Goal: Task Accomplishment & Management: Complete application form

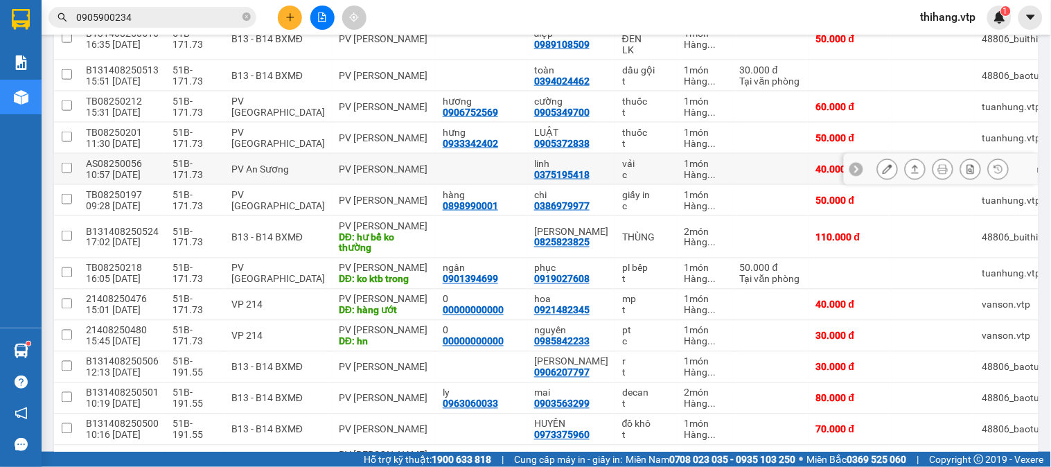
scroll to position [462, 0]
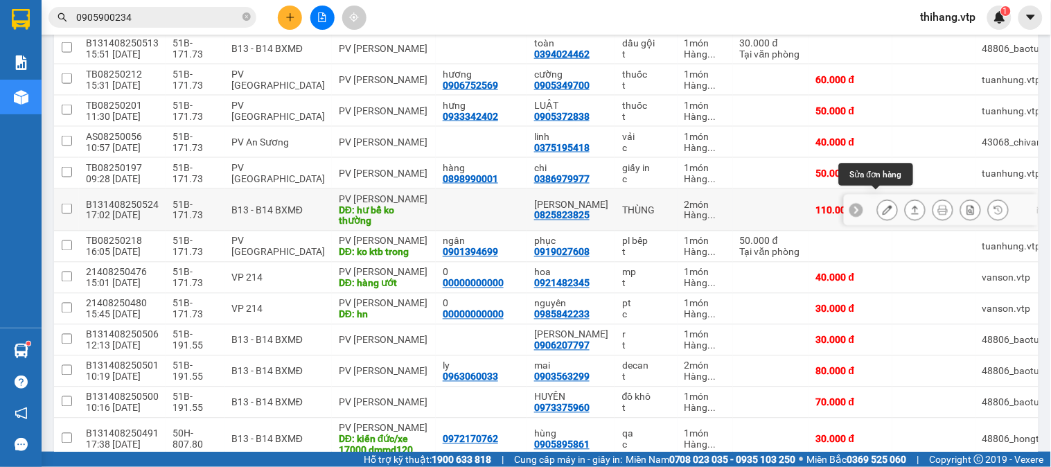
click at [878, 203] on button at bounding box center [887, 210] width 19 height 24
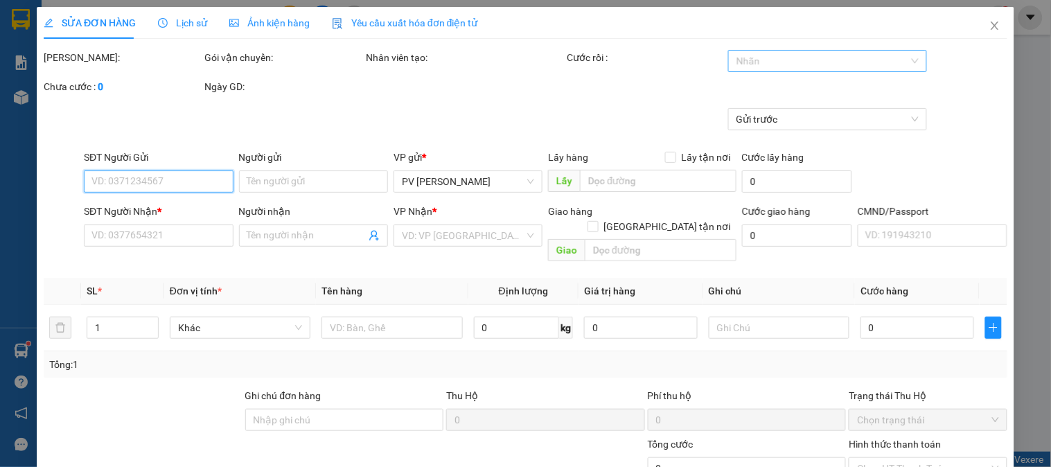
type input "5.500"
click at [783, 60] on div at bounding box center [821, 61] width 178 height 17
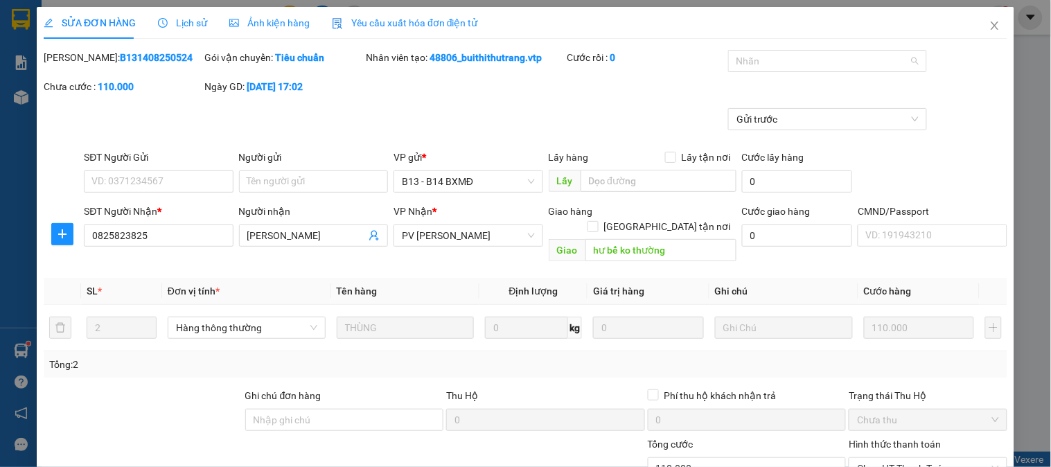
type input "0825823825"
type input "[PERSON_NAME]"
type input "hư bể ko thường"
type input "110.000"
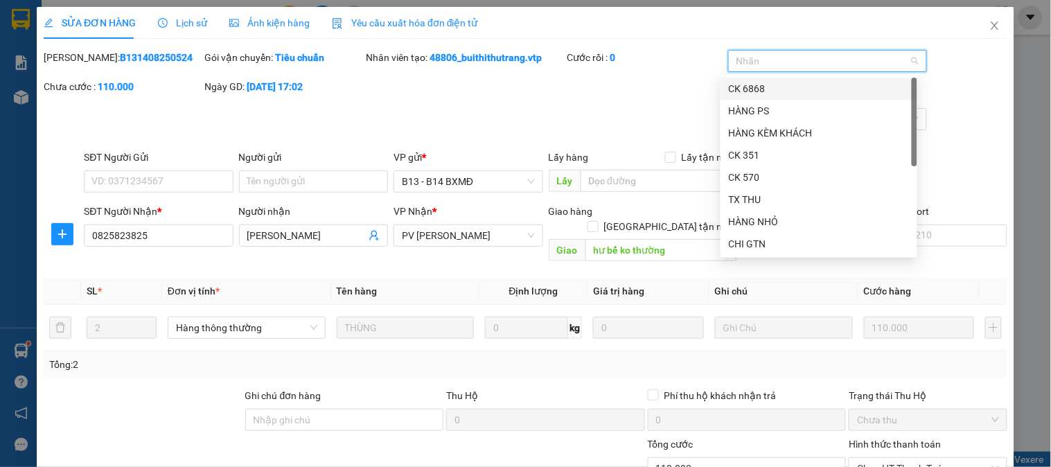
click at [746, 84] on div "CK 6868" at bounding box center [819, 88] width 180 height 15
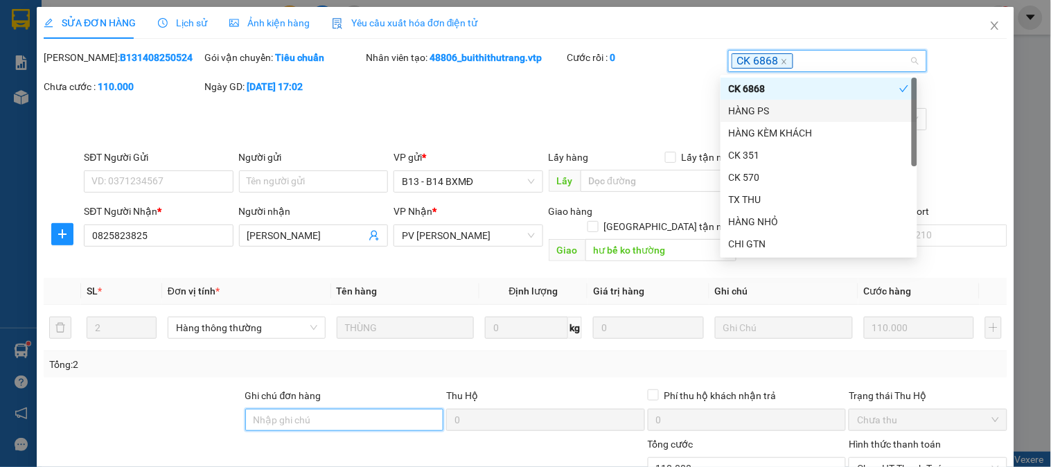
click at [335, 409] on input "Ghi chú đơn hàng" at bounding box center [344, 420] width 199 height 22
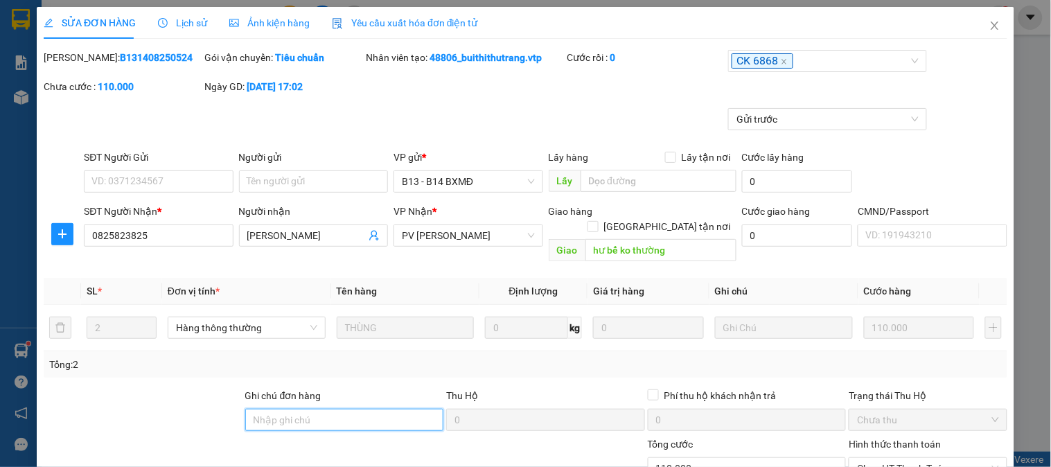
type input "e"
type input "ẽ"
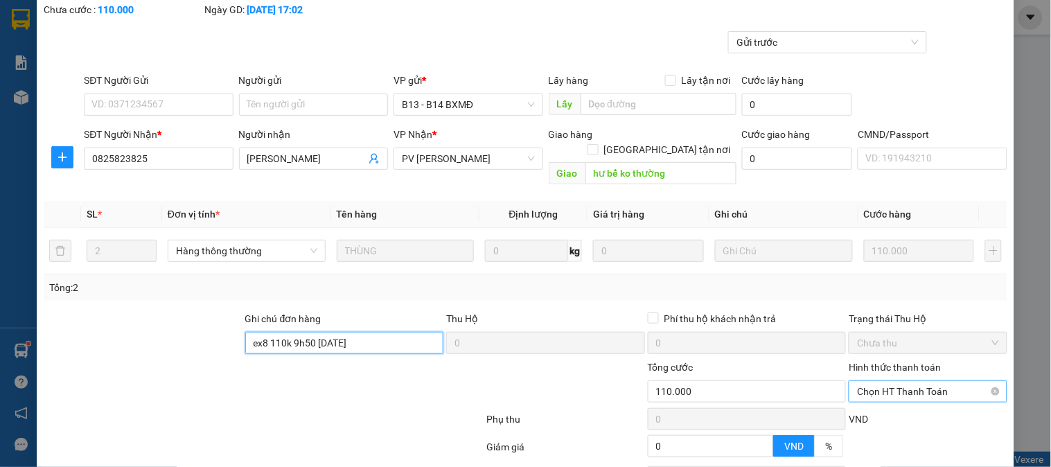
click at [866, 381] on span "Chọn HT Thanh Toán" at bounding box center [927, 391] width 141 height 21
type input "ex8 110k 9h50 [DATE]"
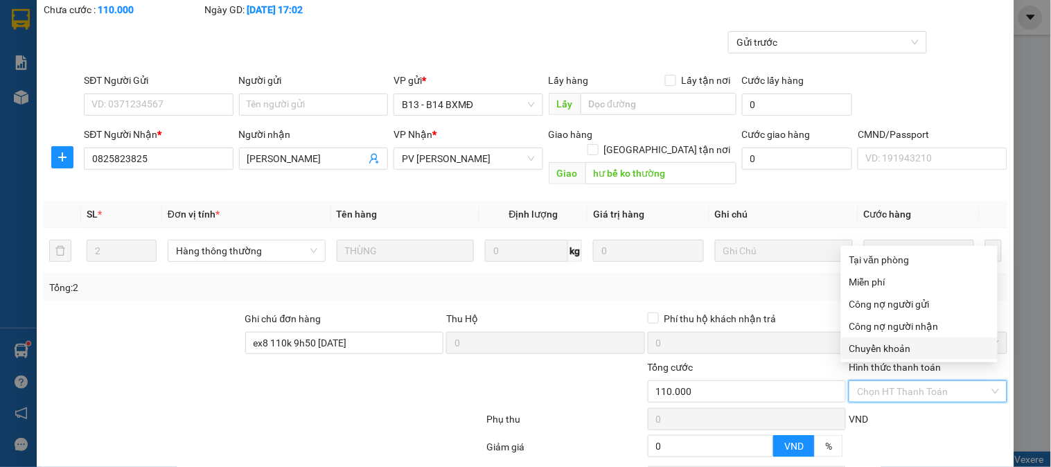
click at [878, 344] on div "Chuyển khoản" at bounding box center [920, 348] width 140 height 15
type input "0"
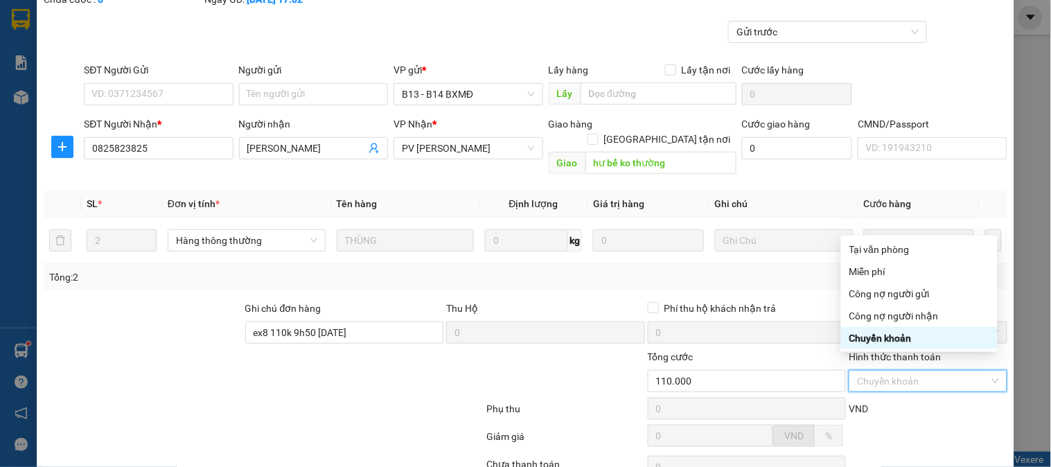
scroll to position [189, 0]
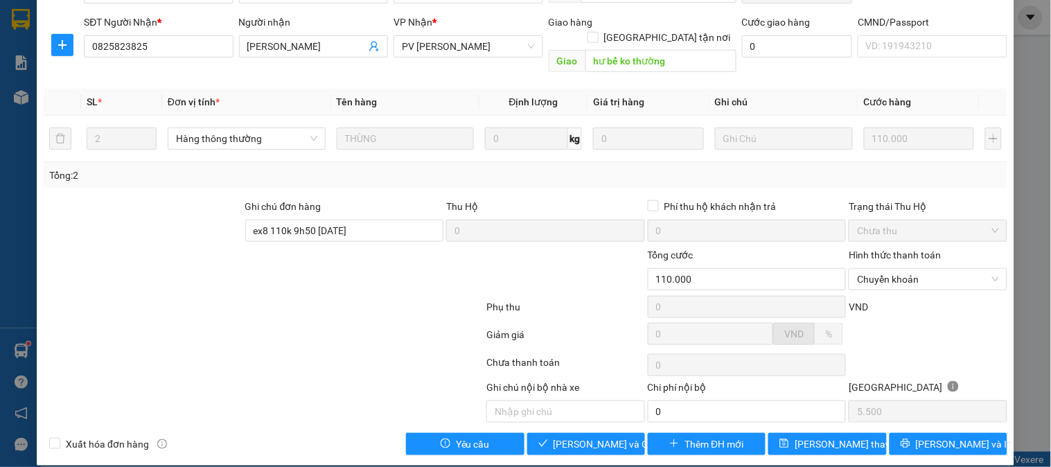
click at [895, 300] on div "VND" at bounding box center [928, 311] width 161 height 24
click at [592, 437] on span "[PERSON_NAME] và Giao hàng" at bounding box center [620, 444] width 133 height 15
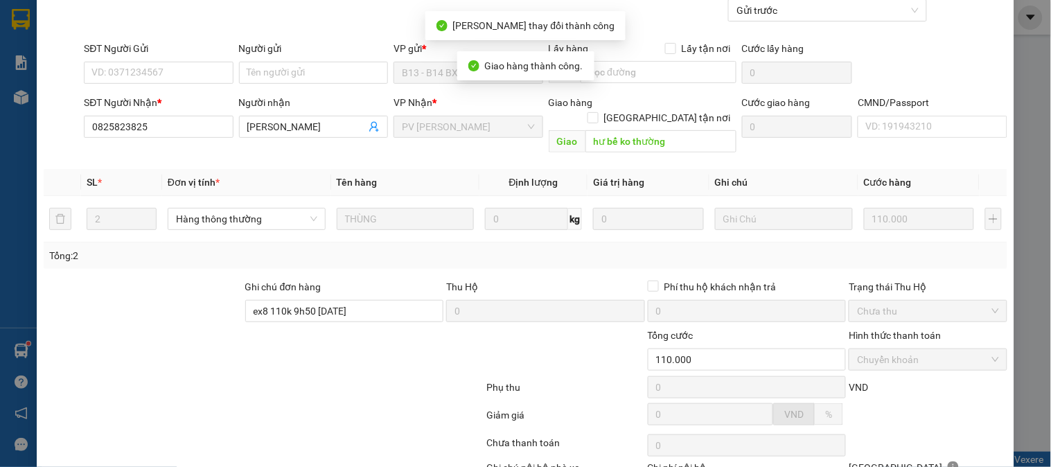
scroll to position [0, 0]
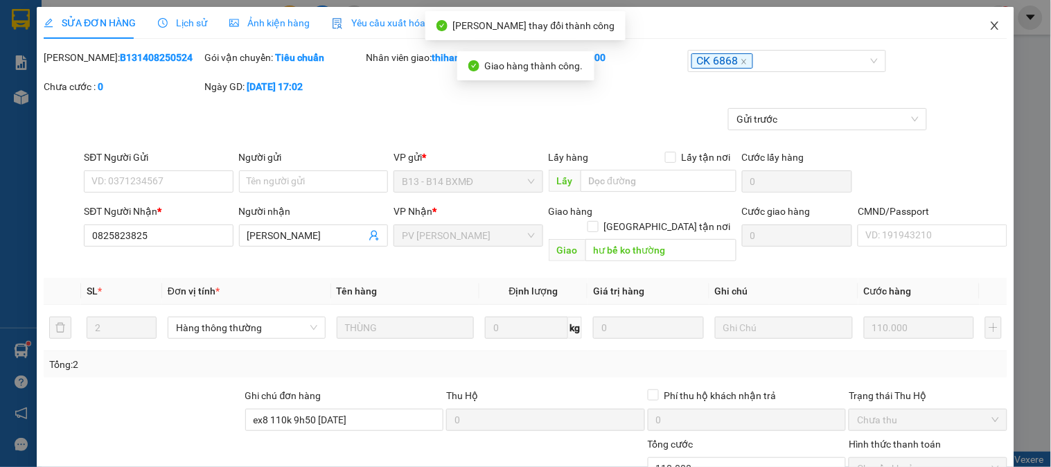
click at [990, 22] on icon "close" at bounding box center [995, 25] width 11 height 11
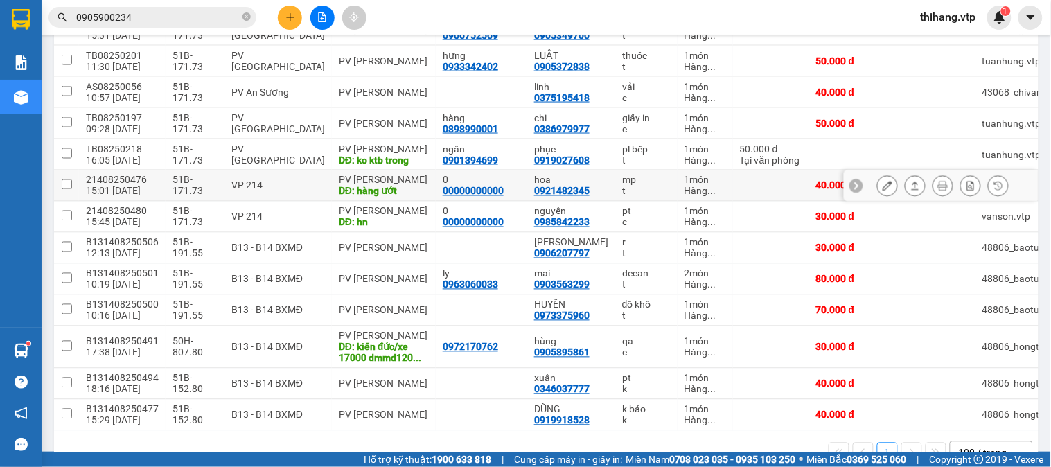
scroll to position [539, 0]
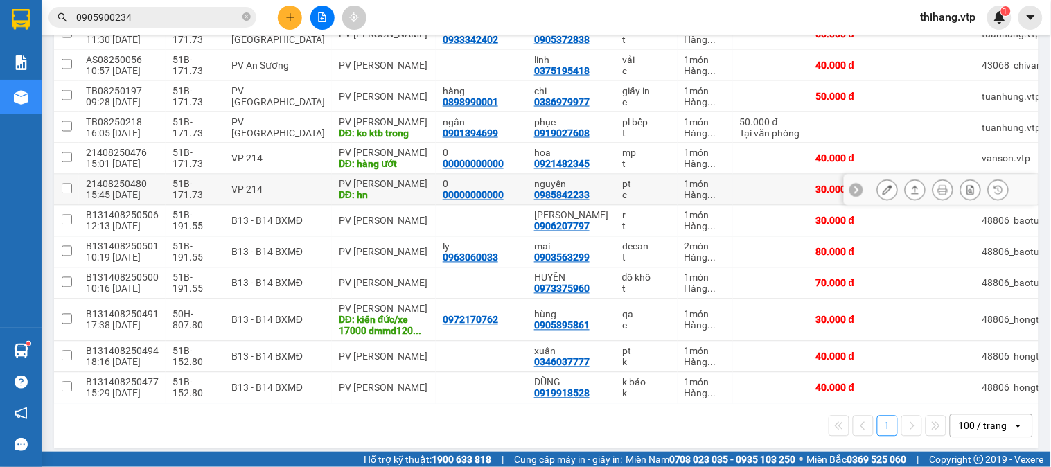
click at [878, 182] on button at bounding box center [887, 190] width 19 height 24
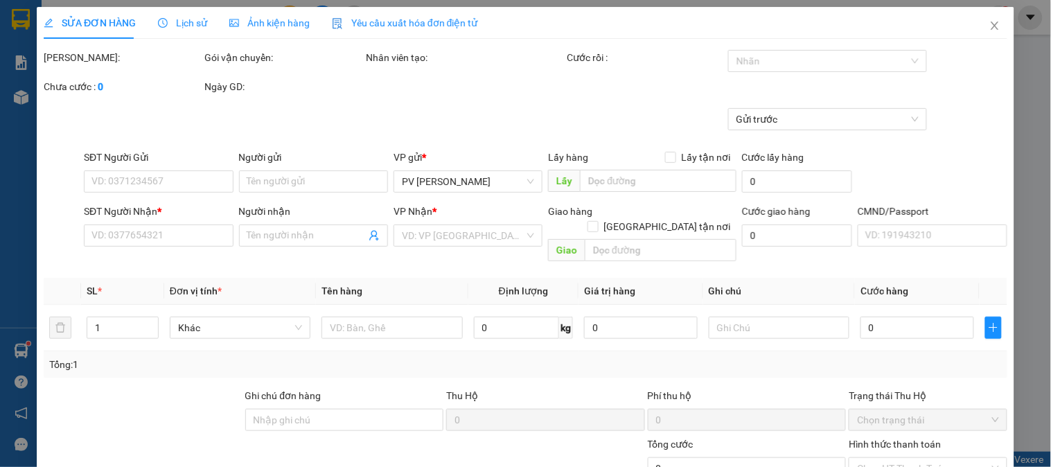
type input "00000000000"
type input "0"
type input "0985842233"
type input "nguyên"
type input "hn"
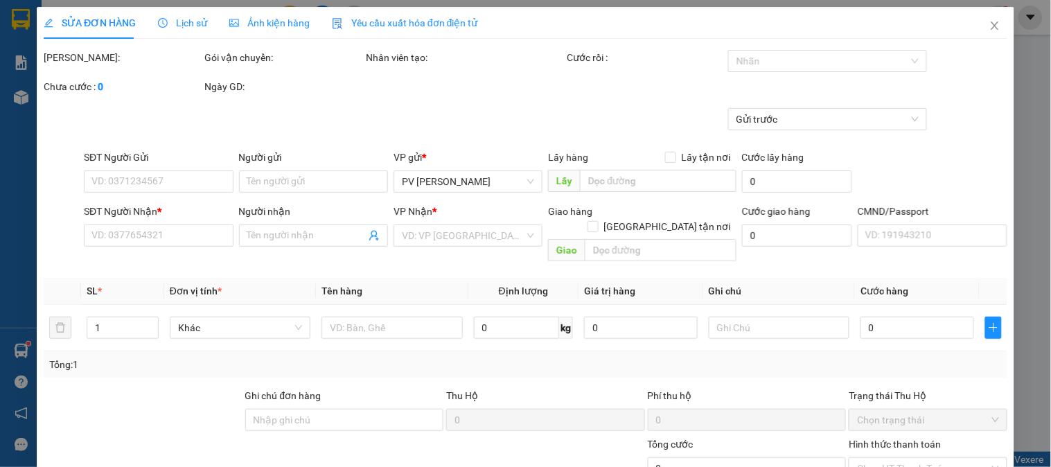
type input "30.000"
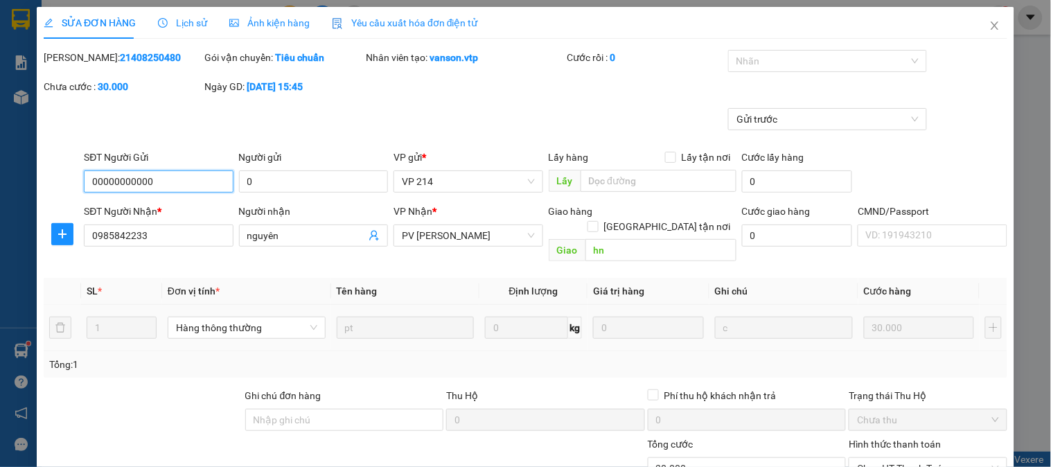
type input "1.500"
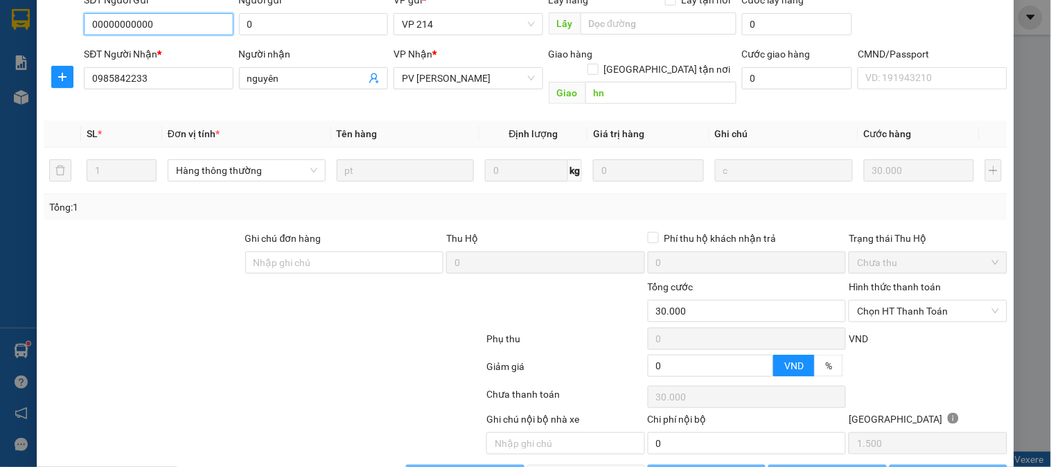
scroll to position [189, 0]
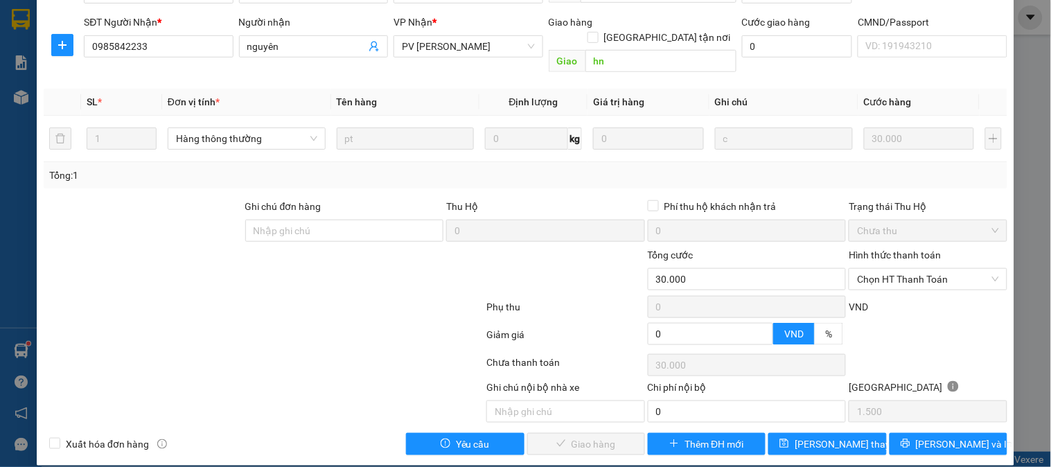
click at [891, 252] on div "Hình thức thanh toán" at bounding box center [928, 257] width 158 height 21
click at [888, 269] on span "Chọn HT Thanh Toán" at bounding box center [927, 279] width 141 height 21
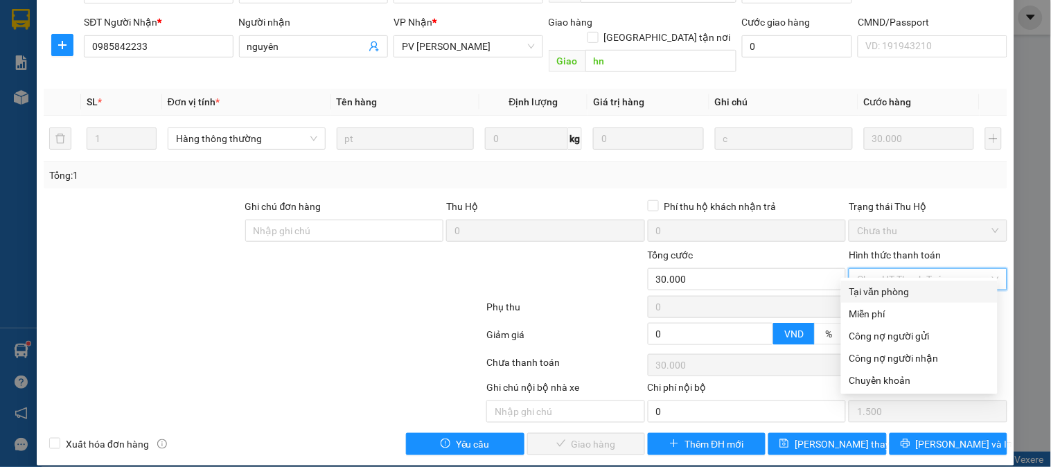
click at [888, 286] on div "Tại văn phòng" at bounding box center [920, 291] width 140 height 15
type input "0"
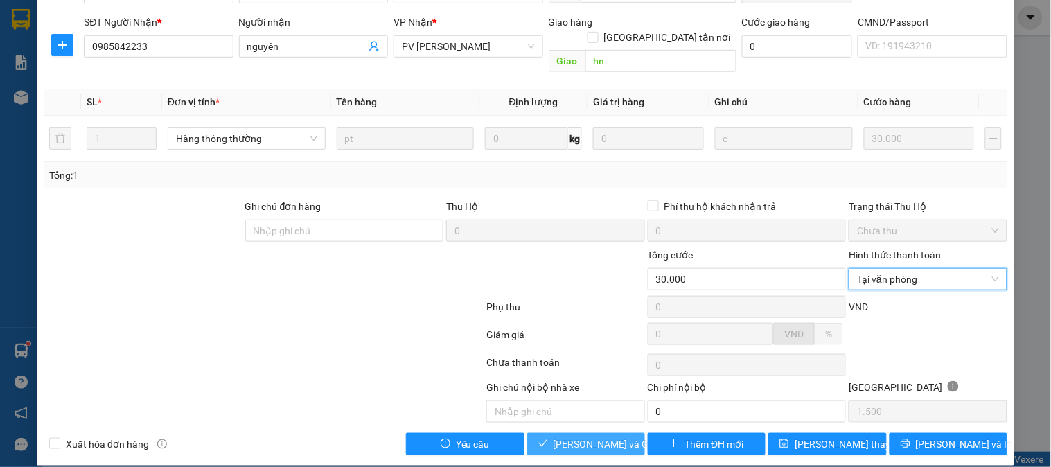
click at [595, 437] on span "[PERSON_NAME] và Giao hàng" at bounding box center [620, 444] width 133 height 15
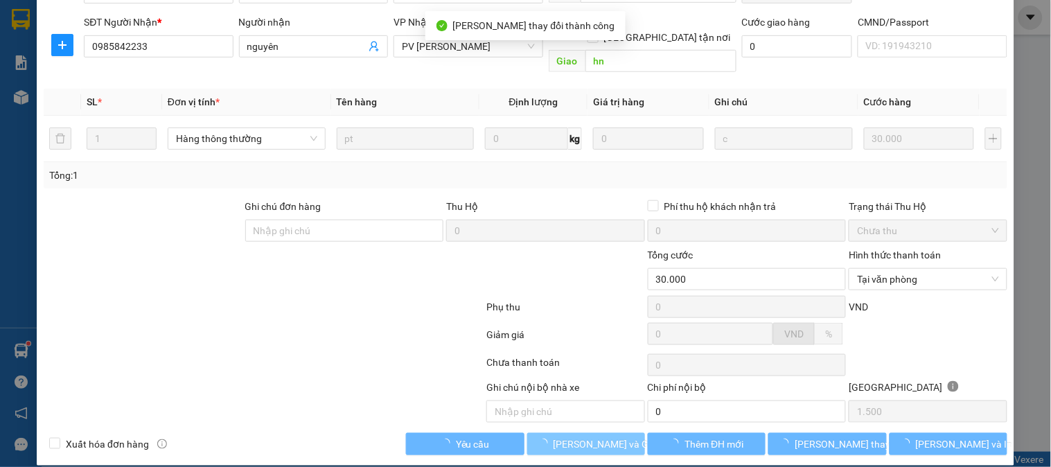
scroll to position [0, 0]
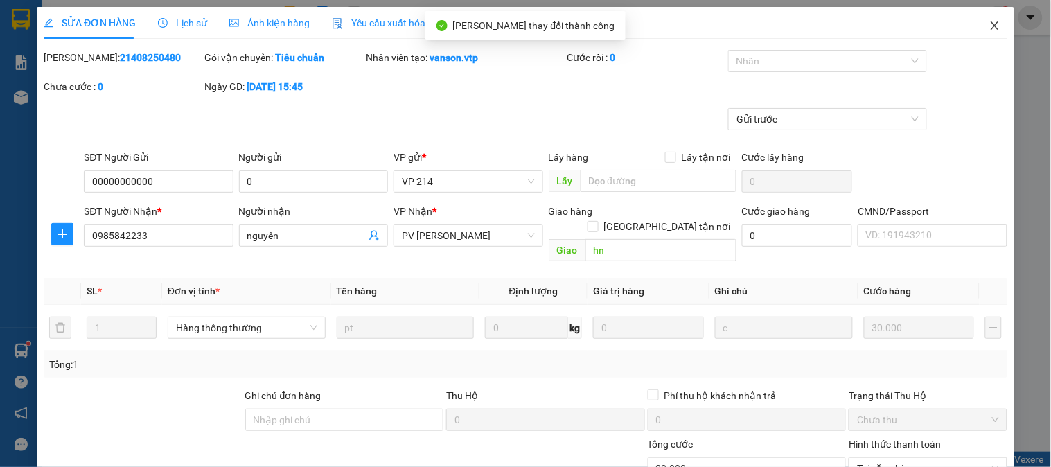
click at [990, 28] on span "Close" at bounding box center [995, 26] width 39 height 39
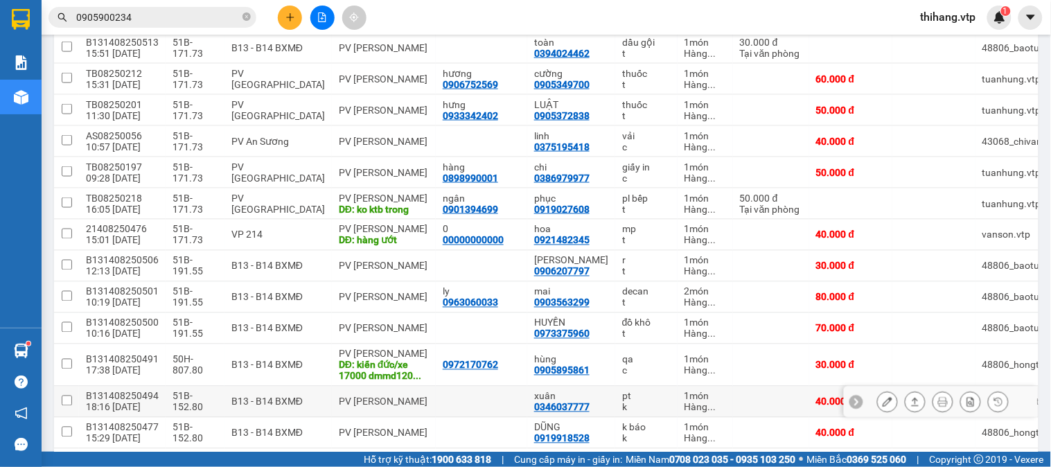
scroll to position [435, 0]
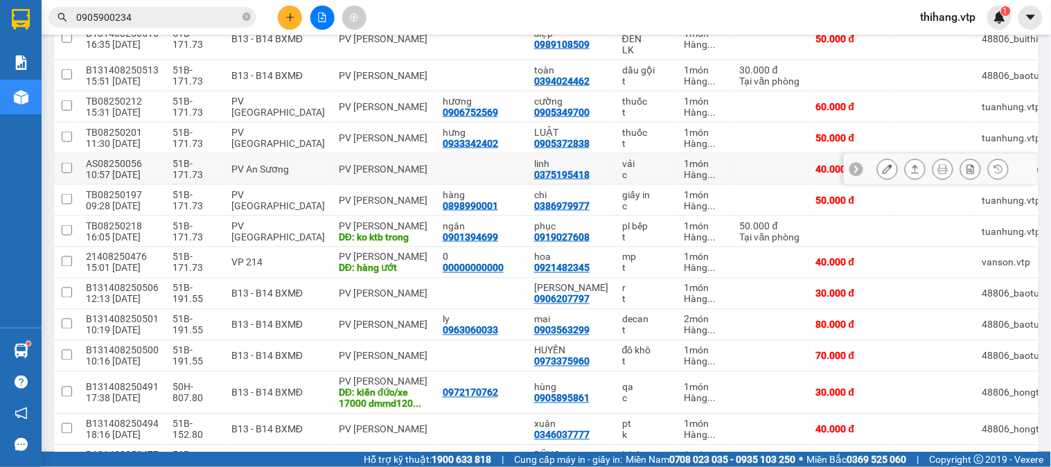
click at [883, 164] on icon at bounding box center [888, 169] width 10 height 10
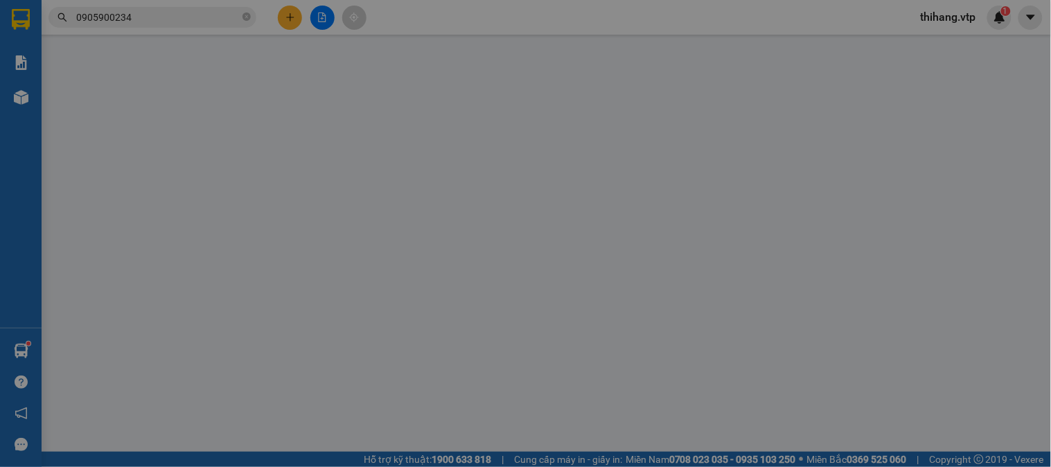
type input "2.000"
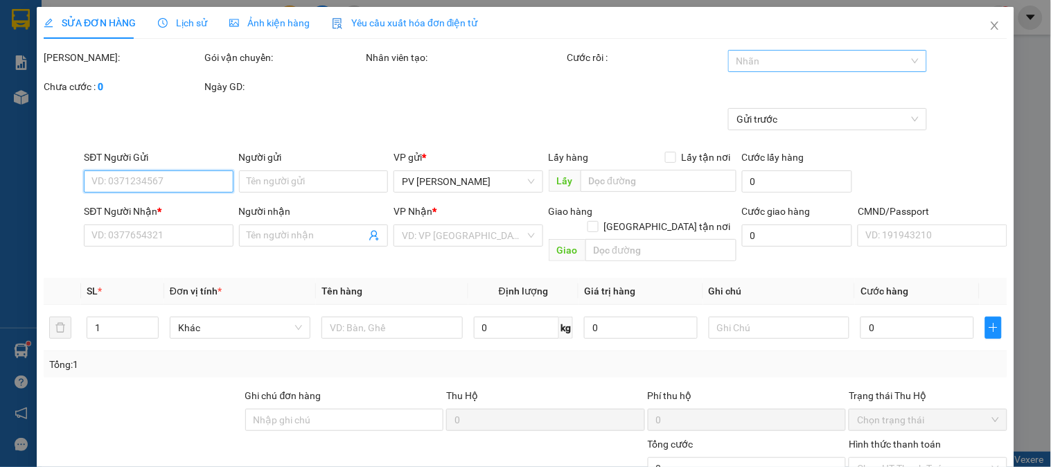
click at [809, 60] on div at bounding box center [821, 61] width 178 height 17
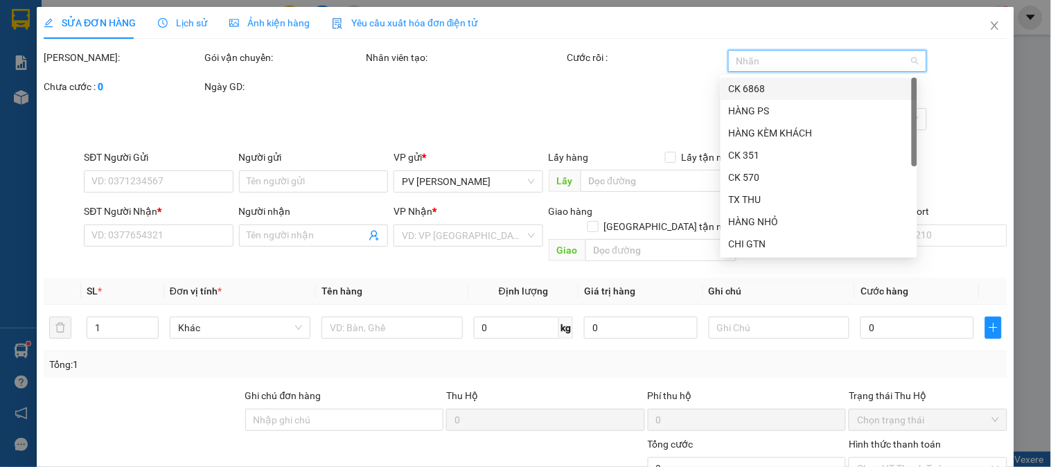
click at [767, 81] on div "CK 6868" at bounding box center [819, 88] width 180 height 15
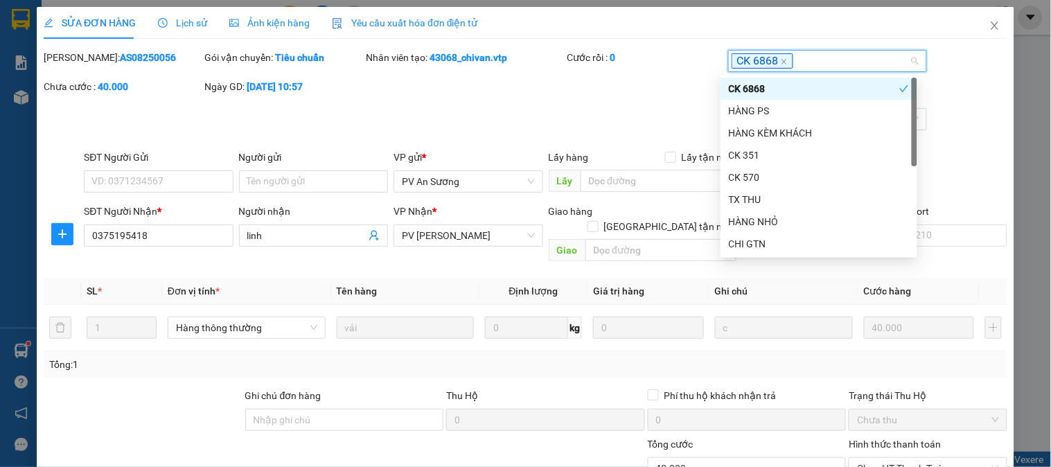
type input "0375195418"
type input "linh"
type input "40.000"
click at [364, 409] on input "Ghi chú đơn hàng" at bounding box center [344, 420] width 199 height 22
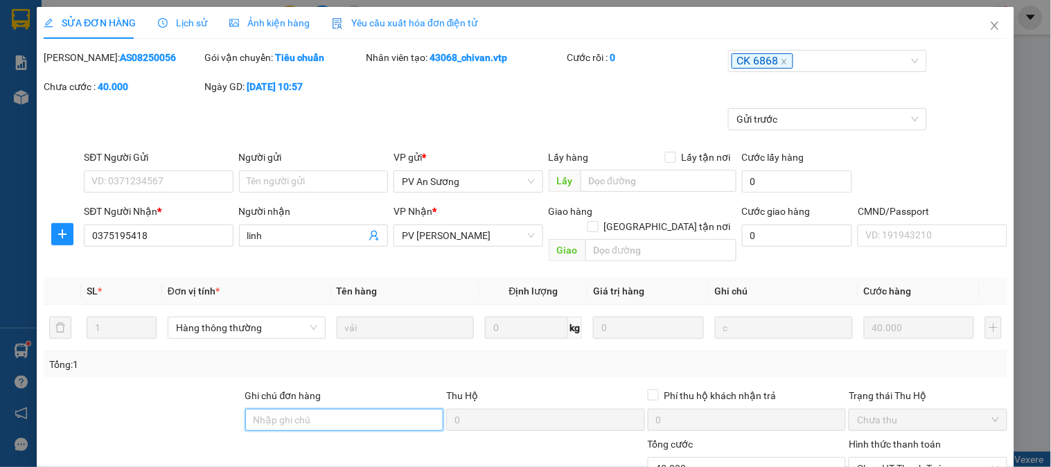
type input "e"
type input "ẽ"
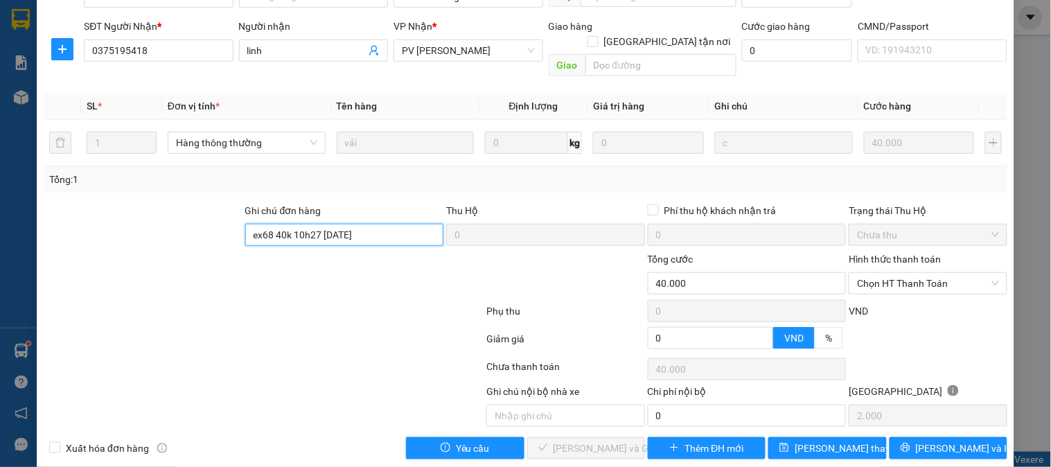
scroll to position [189, 0]
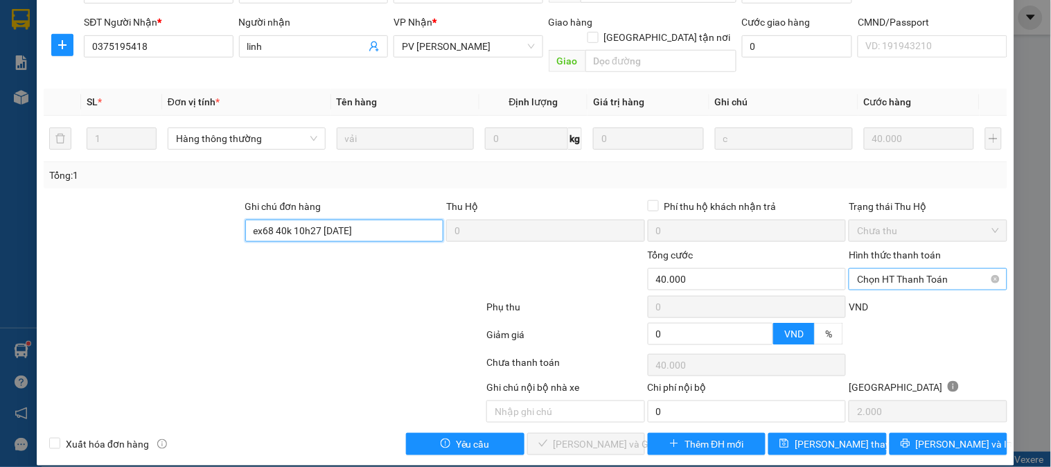
click at [888, 269] on span "Chọn HT Thanh Toán" at bounding box center [927, 279] width 141 height 21
type input "ex68 40k 10h27 [DATE]"
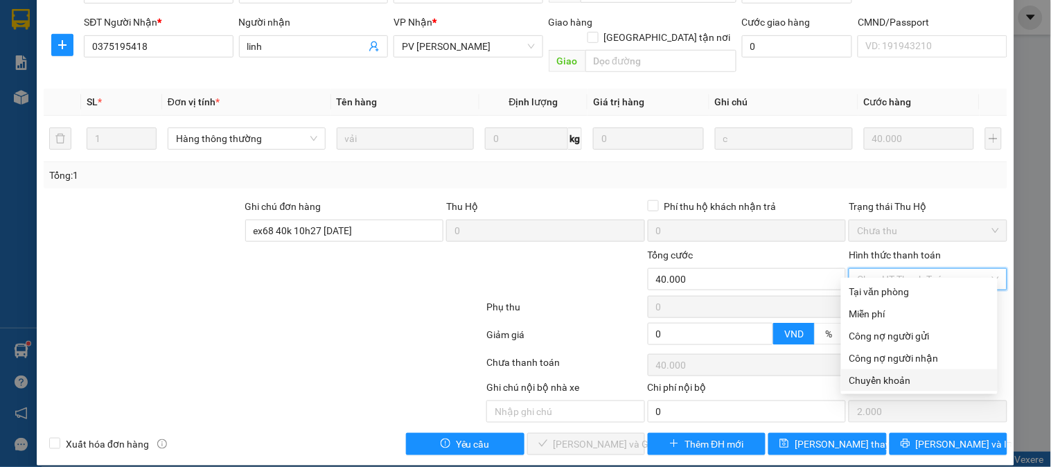
click at [882, 378] on div "Chuyển khoản" at bounding box center [920, 380] width 140 height 15
type input "0"
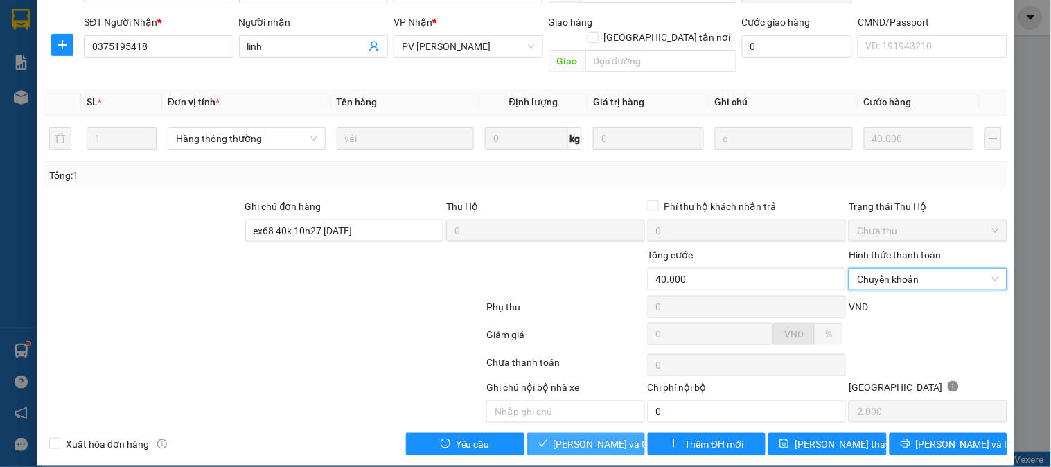
click at [624, 437] on span "[PERSON_NAME] và Giao hàng" at bounding box center [620, 444] width 133 height 15
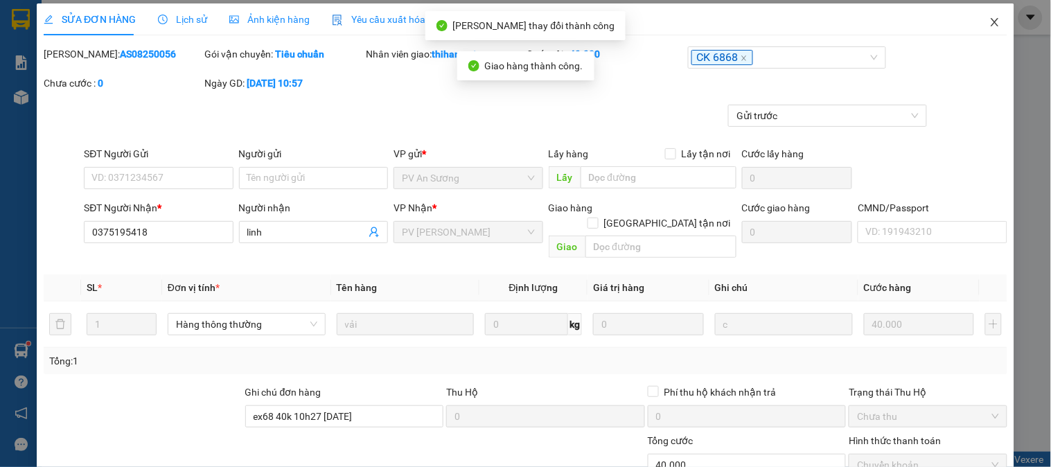
scroll to position [0, 0]
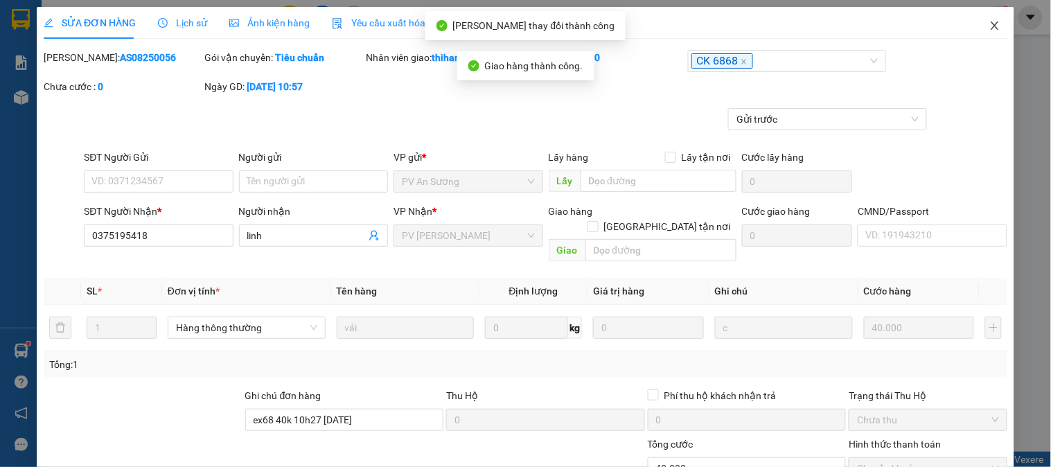
click at [990, 25] on icon "close" at bounding box center [995, 25] width 11 height 11
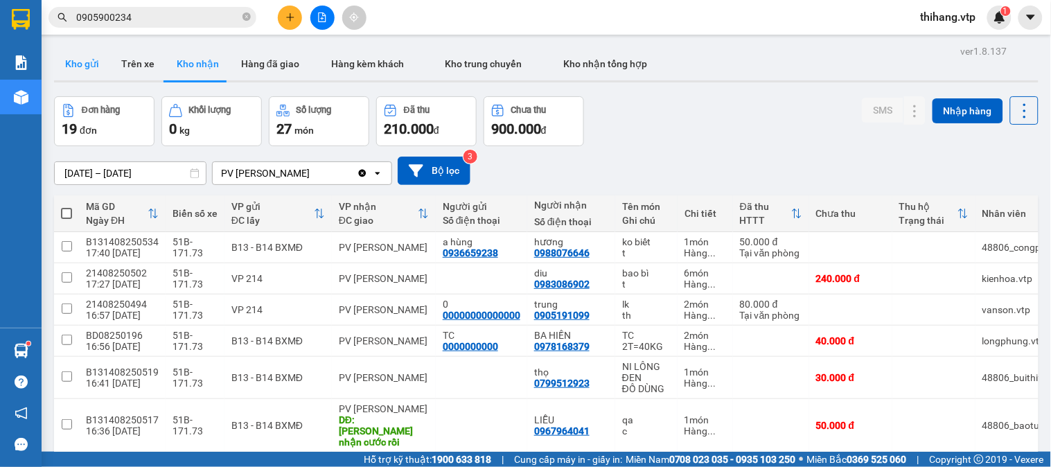
click at [89, 70] on button "Kho gửi" at bounding box center [82, 63] width 56 height 33
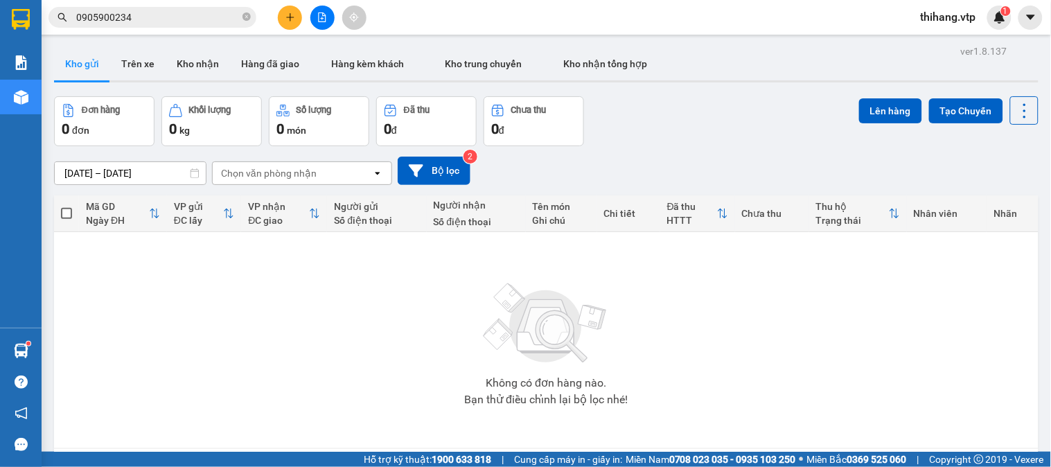
click at [291, 18] on icon "plus" at bounding box center [291, 17] width 10 height 10
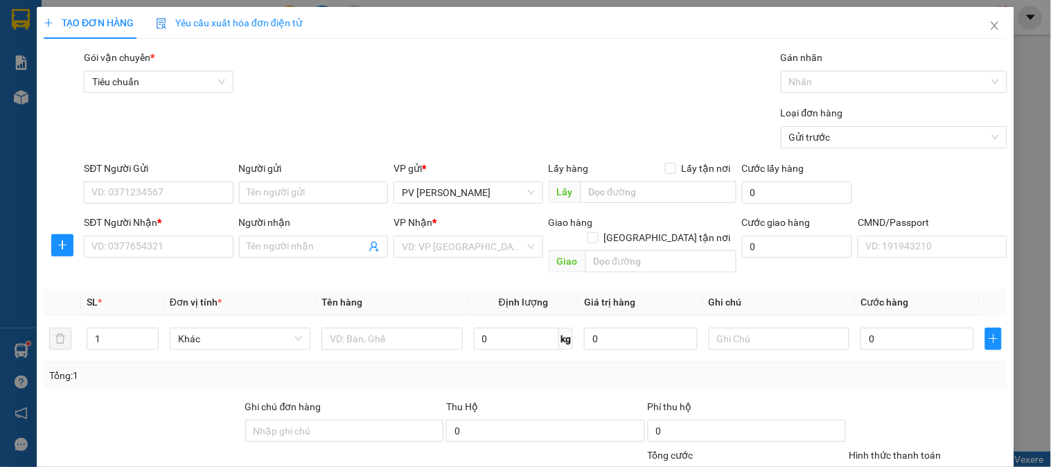
click at [168, 178] on div "SĐT Người Gửi" at bounding box center [158, 171] width 149 height 21
click at [167, 192] on input "SĐT Người Gửi" at bounding box center [158, 193] width 149 height 22
click at [262, 197] on input "Người gửi" at bounding box center [313, 193] width 149 height 22
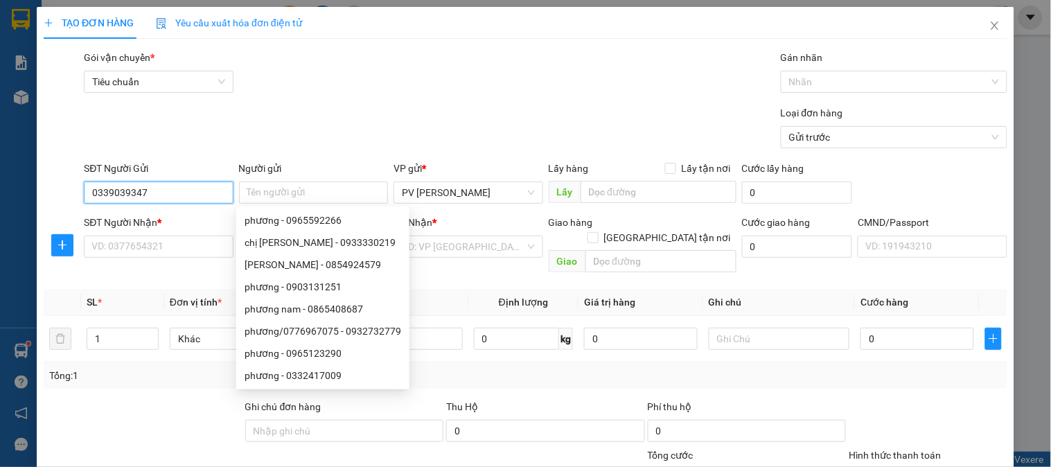
click at [116, 186] on input "0339039347" at bounding box center [158, 193] width 149 height 22
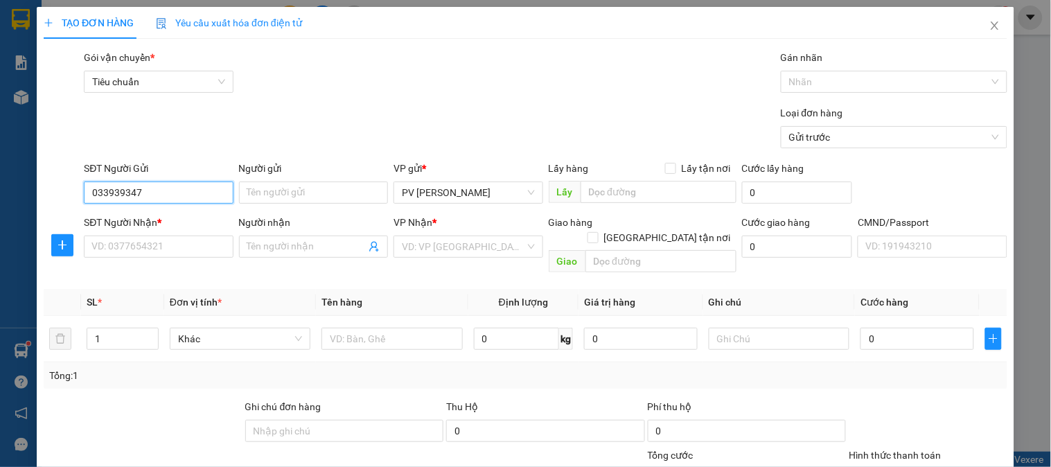
type input "0339339347"
click at [143, 213] on div "0339339347 - [PERSON_NAME]" at bounding box center [159, 220] width 137 height 15
type input "BẢO"
type input "0812033010"
type input "TÍN"
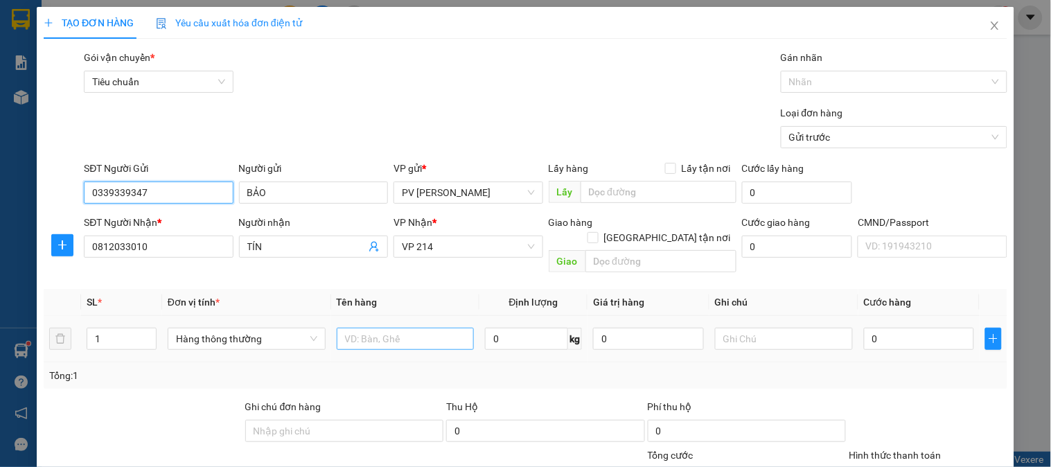
type input "0339339347"
click at [356, 333] on input "text" at bounding box center [406, 339] width 138 height 22
type input "sr"
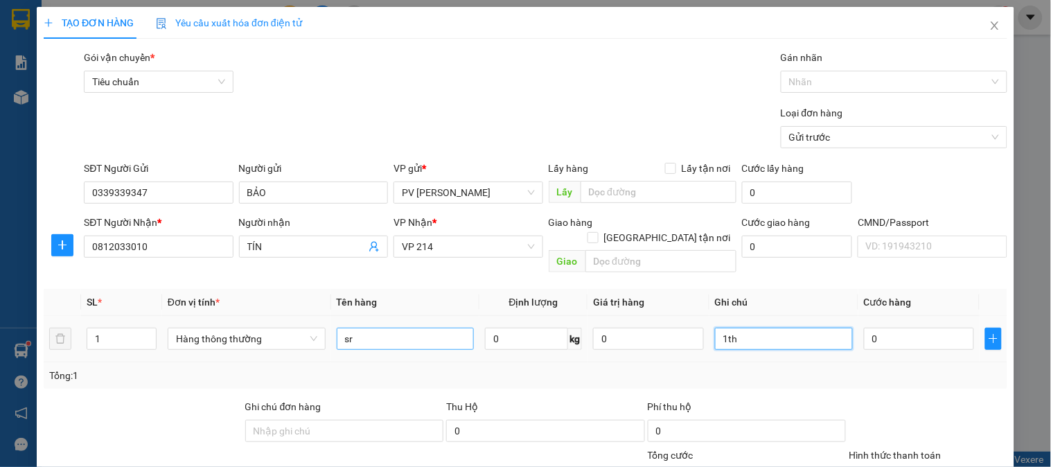
type input "1th"
type input "6"
type input "60"
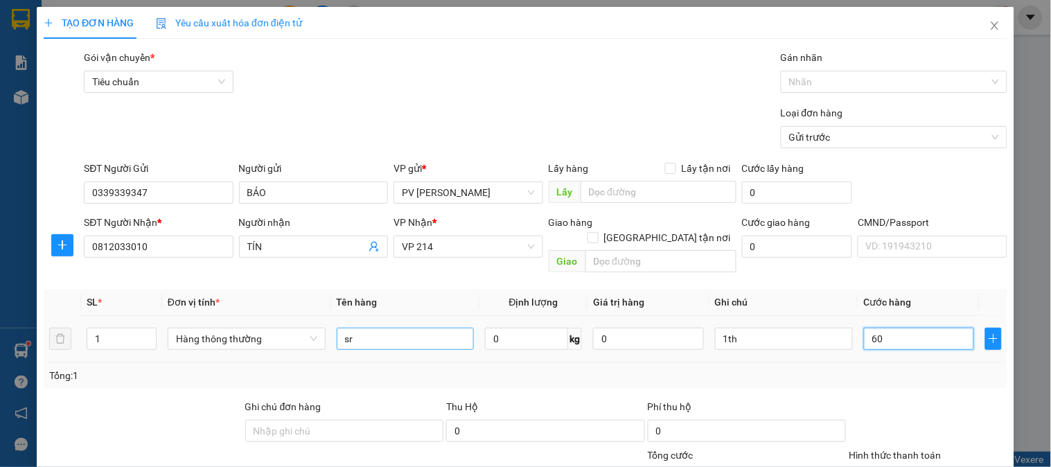
type input "60"
type input "600"
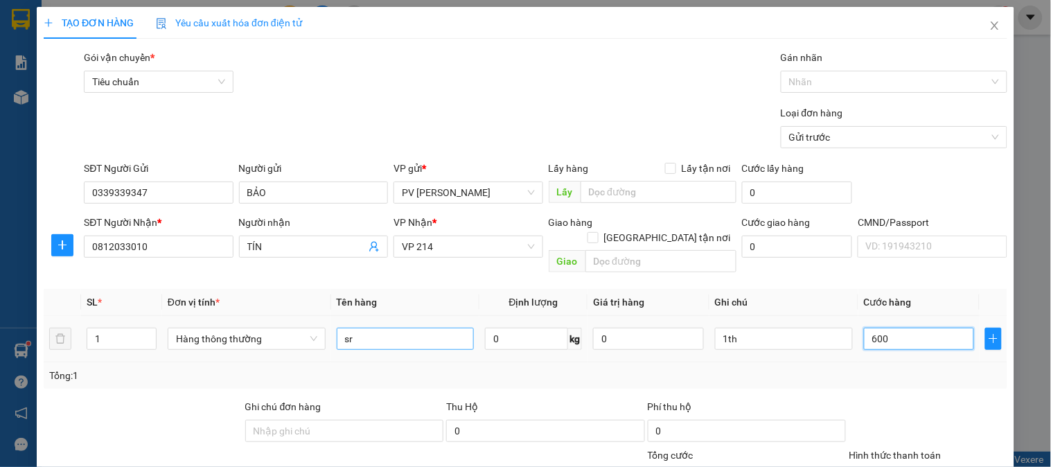
type input "6.000"
type input "60.000"
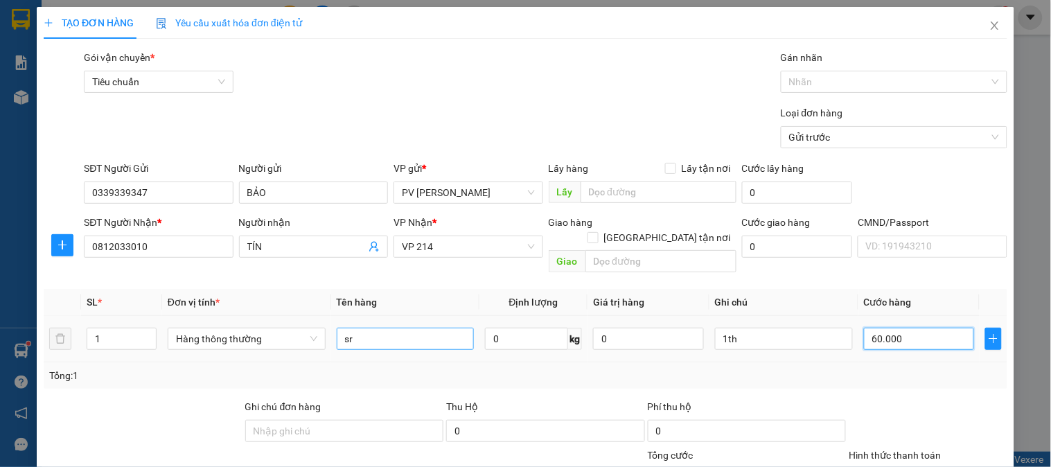
type input "60.000"
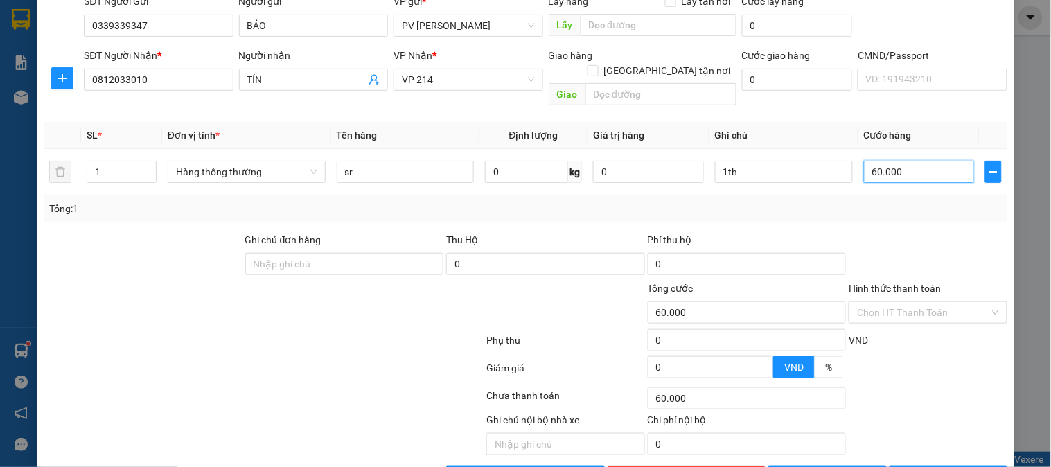
scroll to position [199, 0]
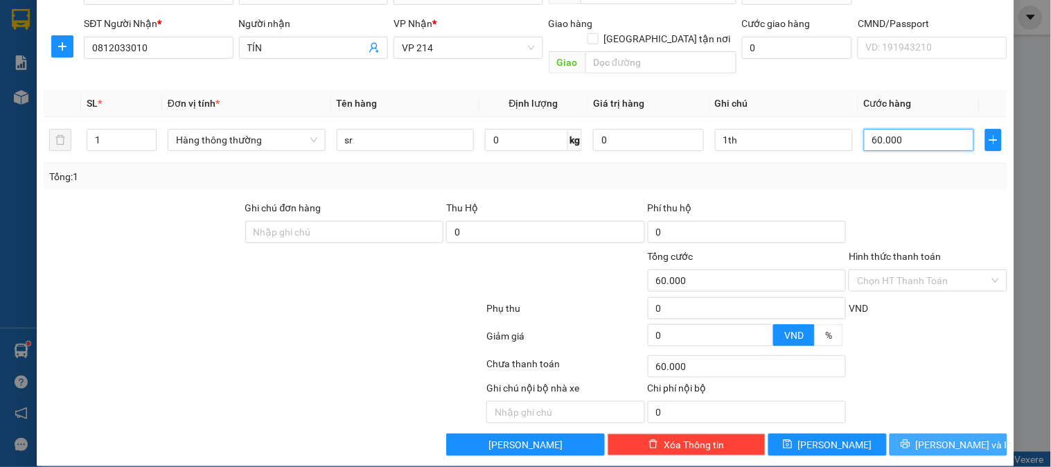
type input "60.000"
click at [925, 434] on button "[PERSON_NAME] và In" at bounding box center [949, 445] width 118 height 22
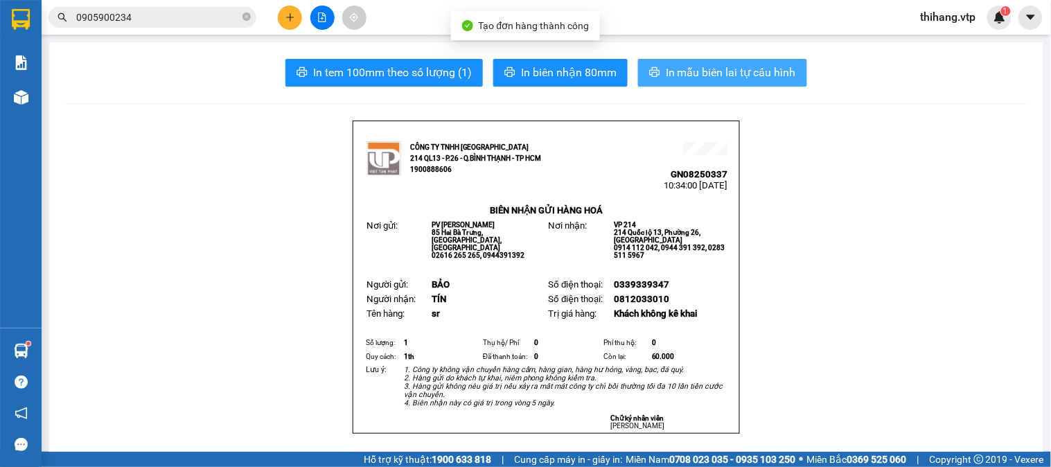
click at [775, 67] on span "In mẫu biên lai tự cấu hình" at bounding box center [731, 72] width 130 height 17
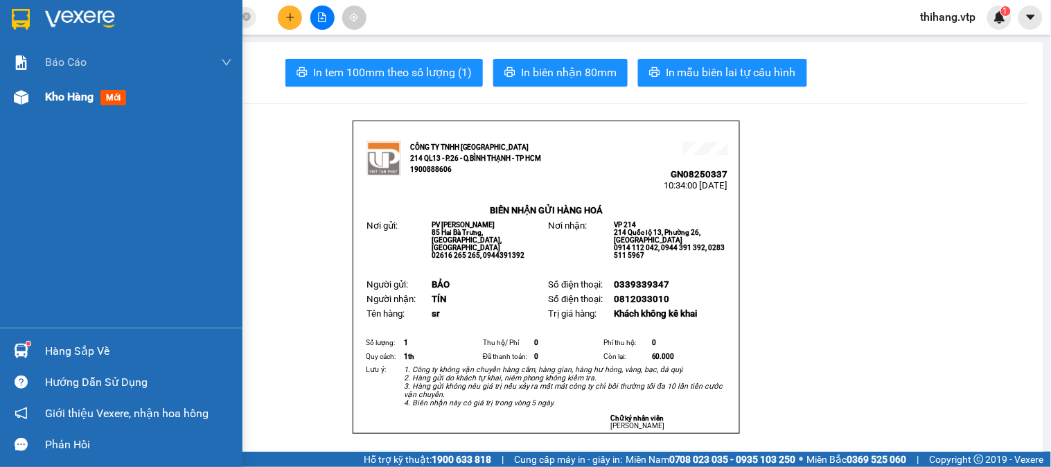
click at [51, 100] on span "Kho hàng" at bounding box center [69, 96] width 49 height 13
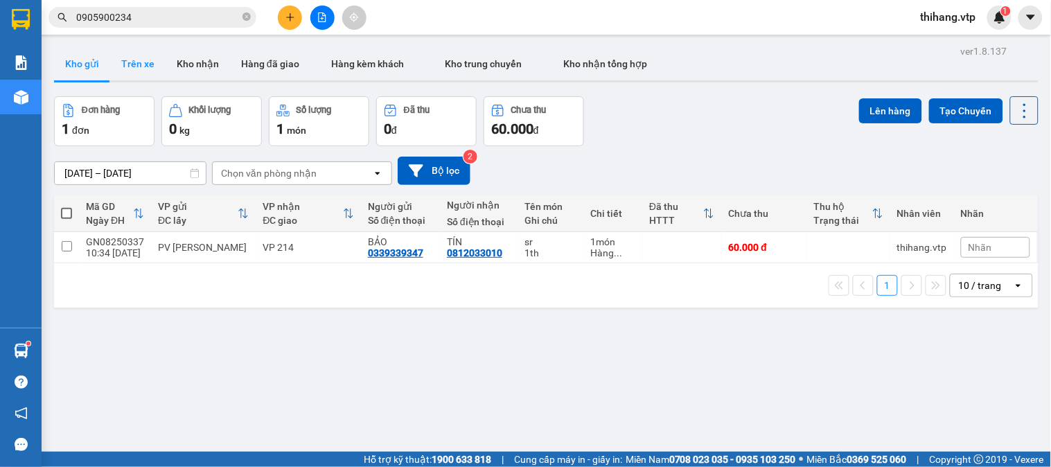
click at [139, 73] on button "Trên xe" at bounding box center [137, 63] width 55 height 33
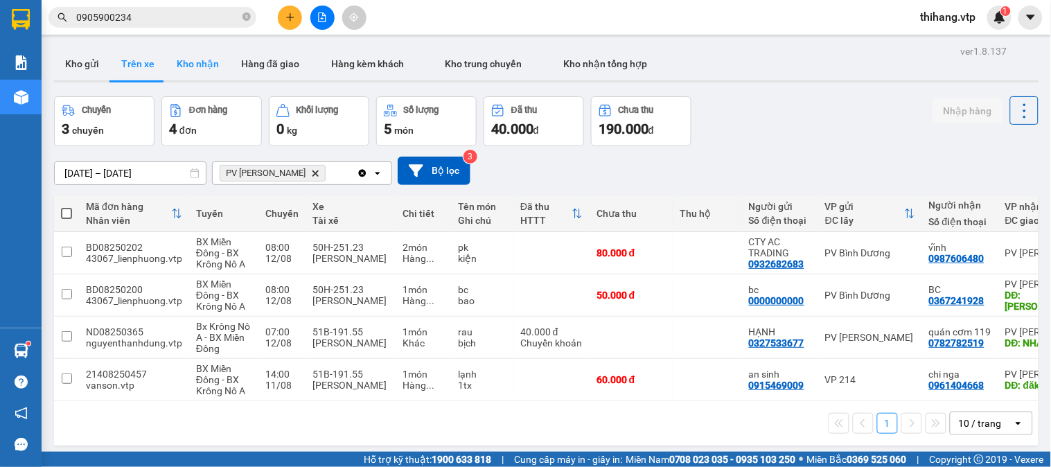
click at [192, 68] on button "Kho nhận" at bounding box center [198, 63] width 64 height 33
type input "[DATE] – [DATE]"
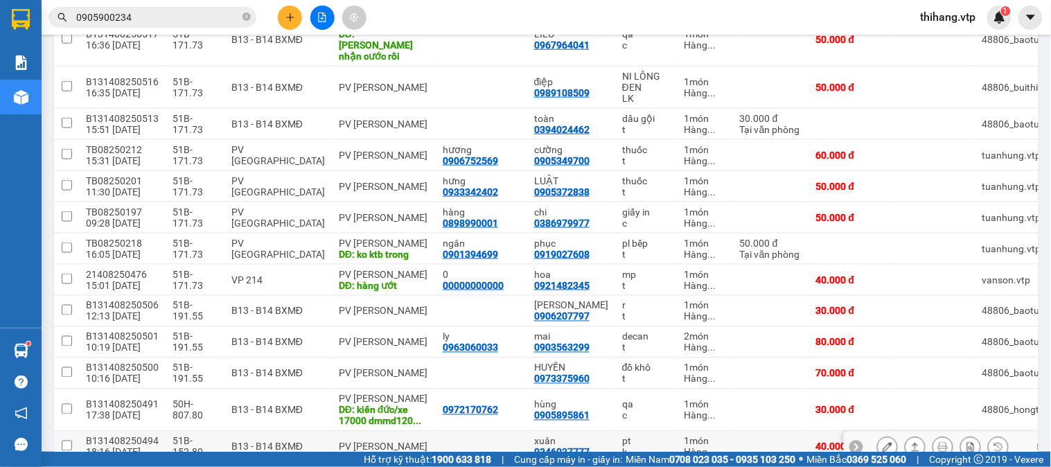
scroll to position [481, 0]
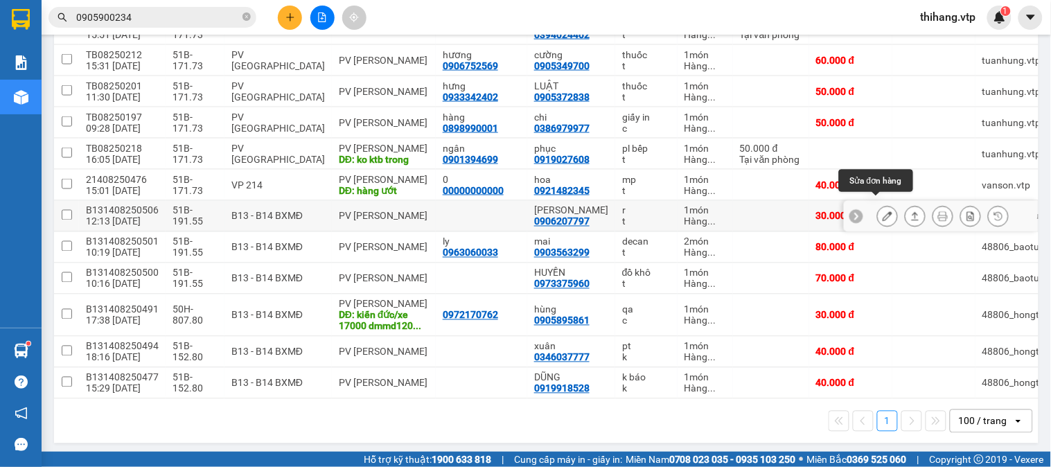
click at [883, 211] on icon at bounding box center [888, 216] width 10 height 10
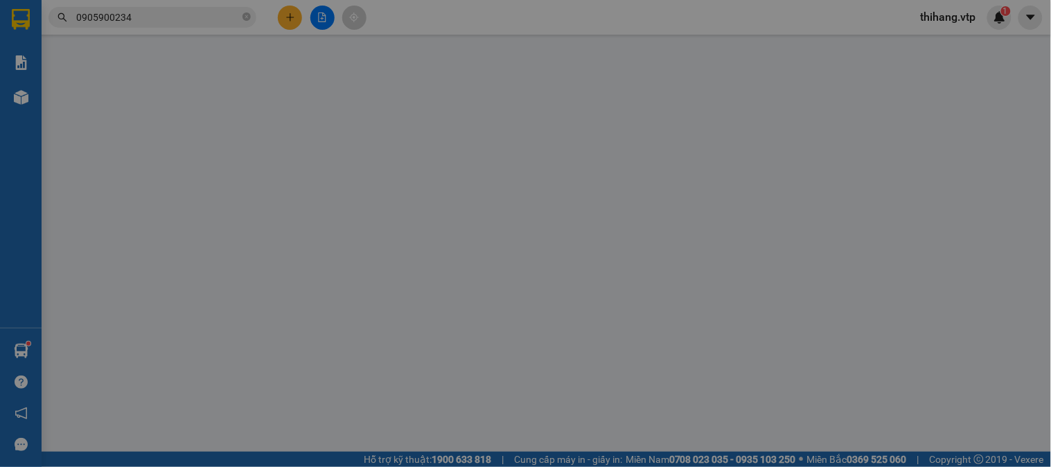
type input "0906207797"
type input "[PERSON_NAME]"
type input "30.000"
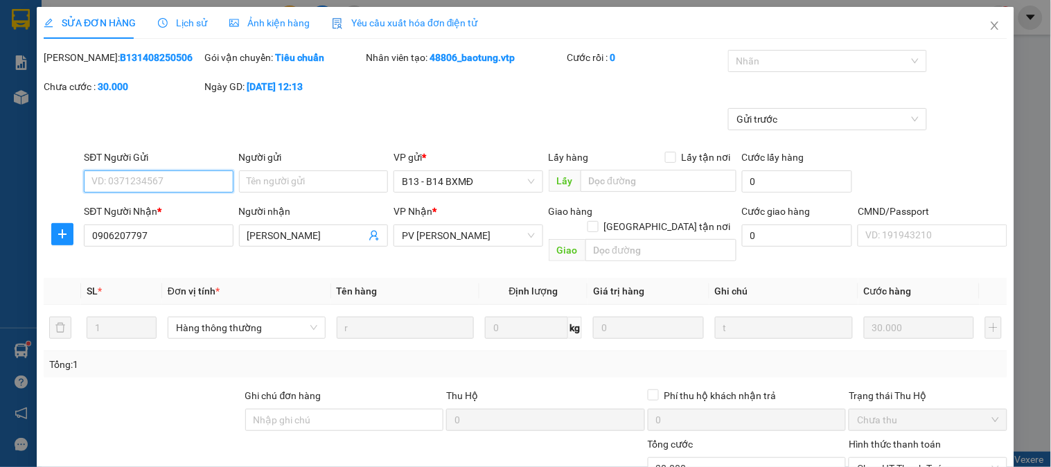
type input "1.500"
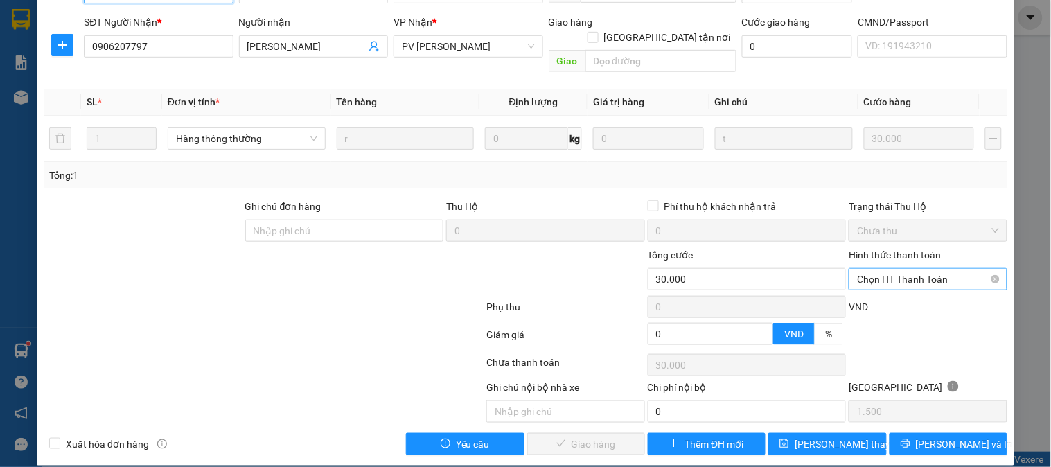
click at [864, 269] on span "Chọn HT Thanh Toán" at bounding box center [927, 279] width 141 height 21
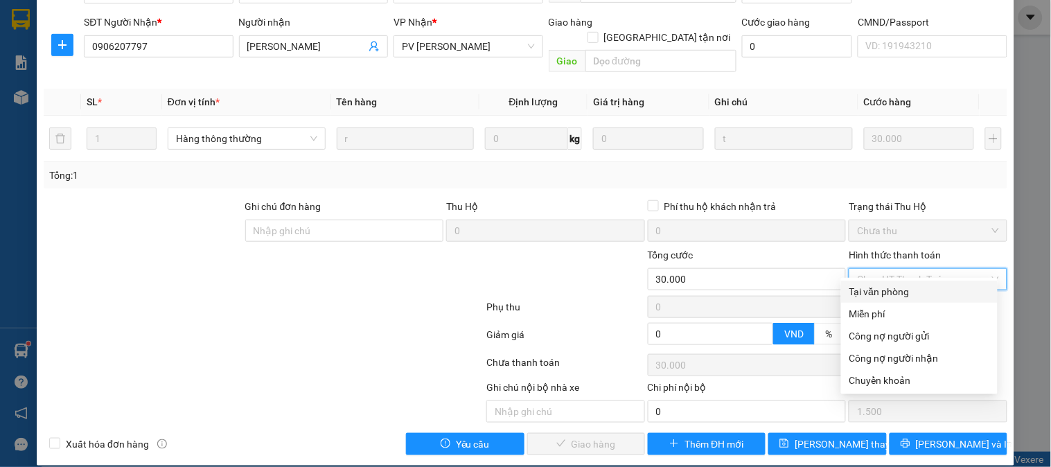
click at [866, 295] on div "Tại văn phòng" at bounding box center [920, 291] width 140 height 15
type input "0"
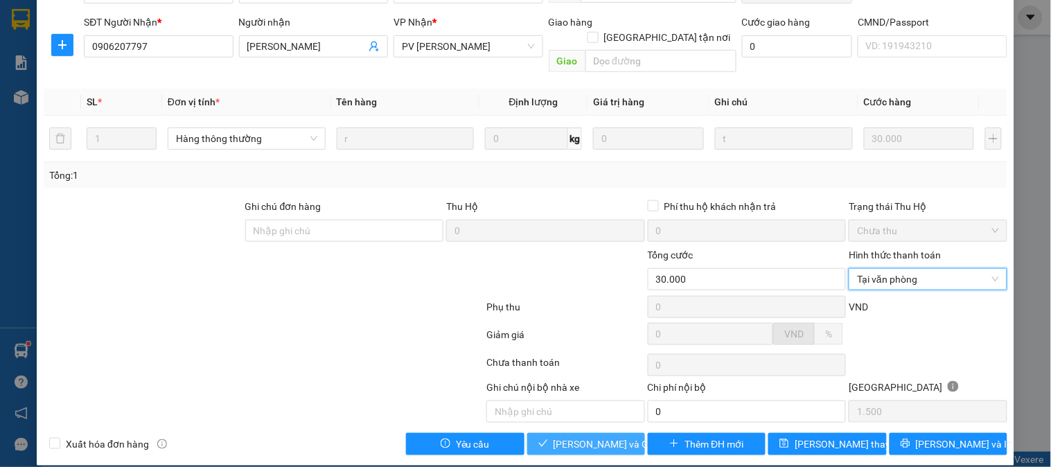
click at [572, 437] on span "[PERSON_NAME] và Giao hàng" at bounding box center [620, 444] width 133 height 15
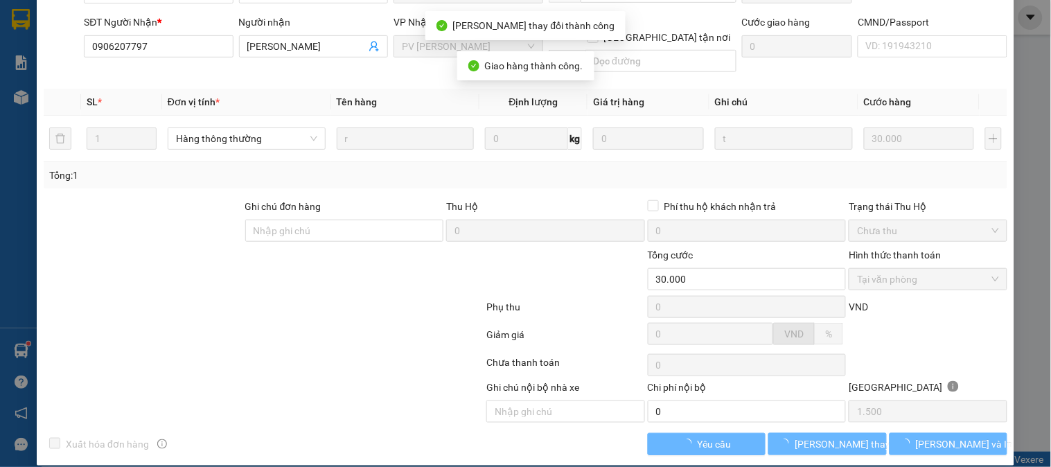
scroll to position [0, 0]
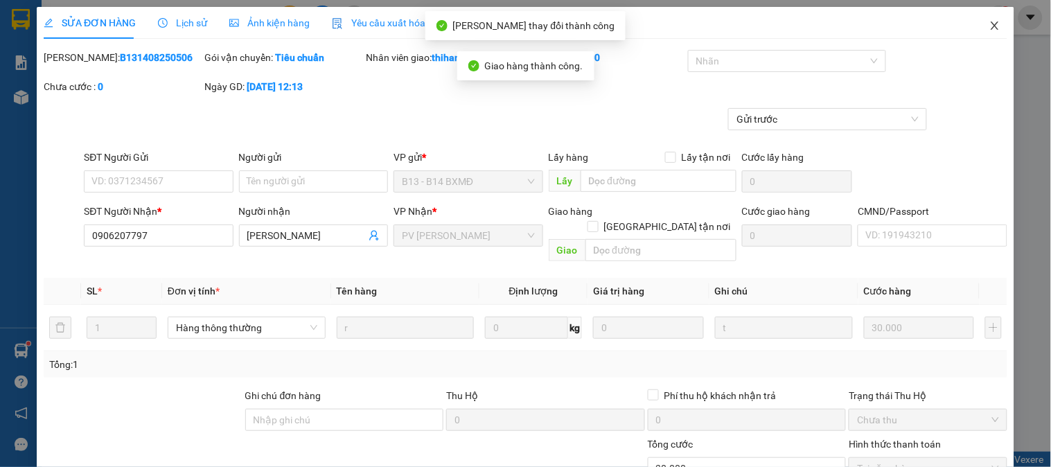
click at [991, 28] on icon "close" at bounding box center [995, 25] width 8 height 8
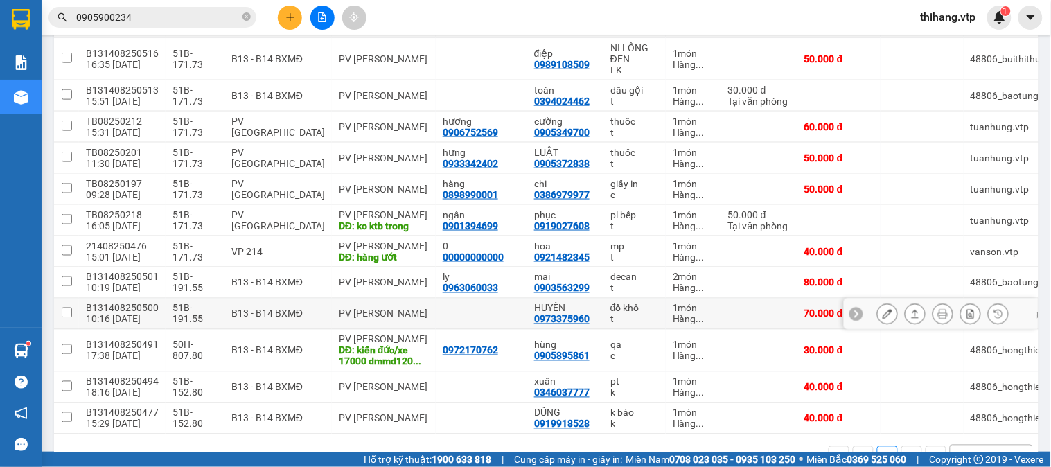
scroll to position [449, 0]
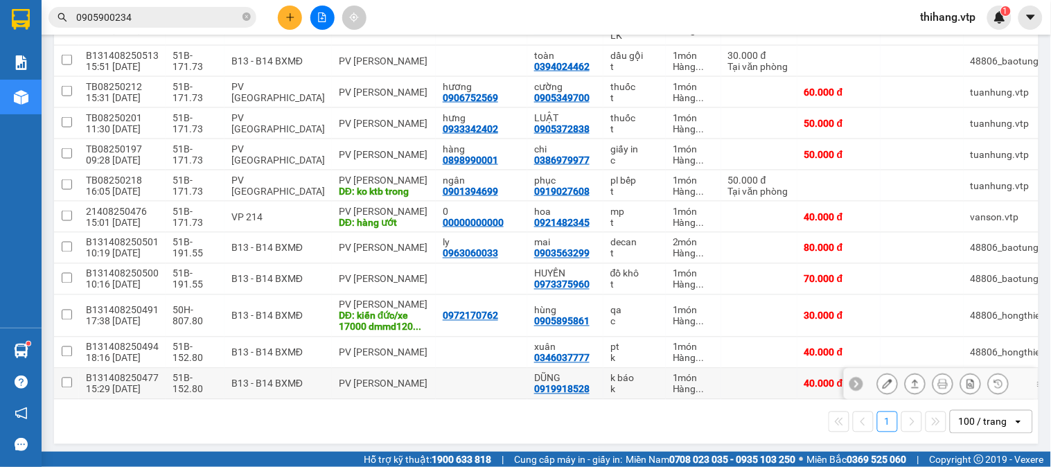
click at [878, 376] on button at bounding box center [887, 384] width 19 height 24
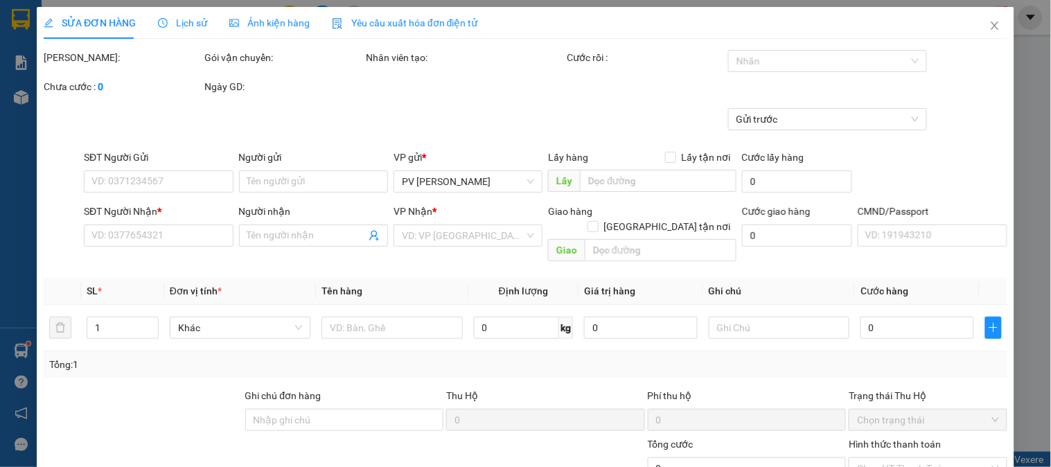
type input "2.000"
click at [793, 51] on div "Nhãn" at bounding box center [827, 61] width 199 height 22
click at [789, 66] on div at bounding box center [821, 61] width 178 height 17
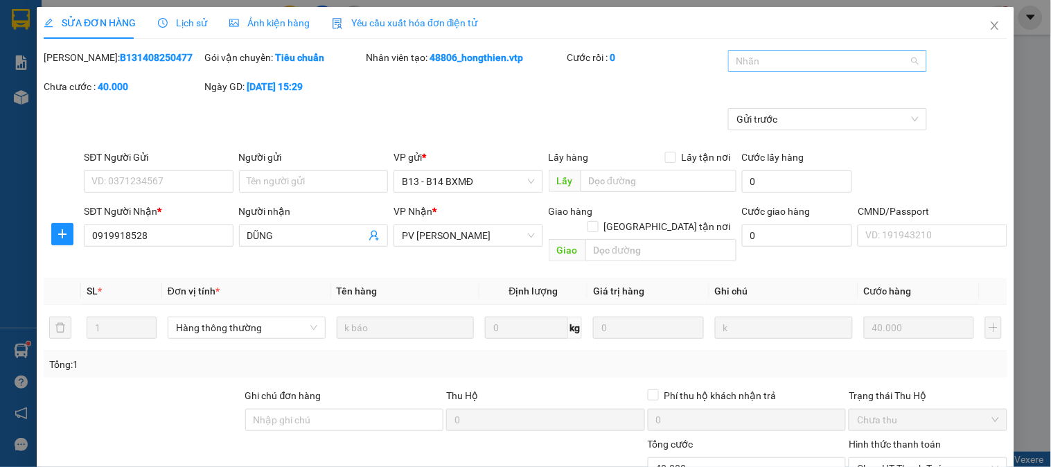
type input "0919918528"
type input "DŨNG"
type input "40.000"
click at [774, 58] on div at bounding box center [821, 61] width 178 height 17
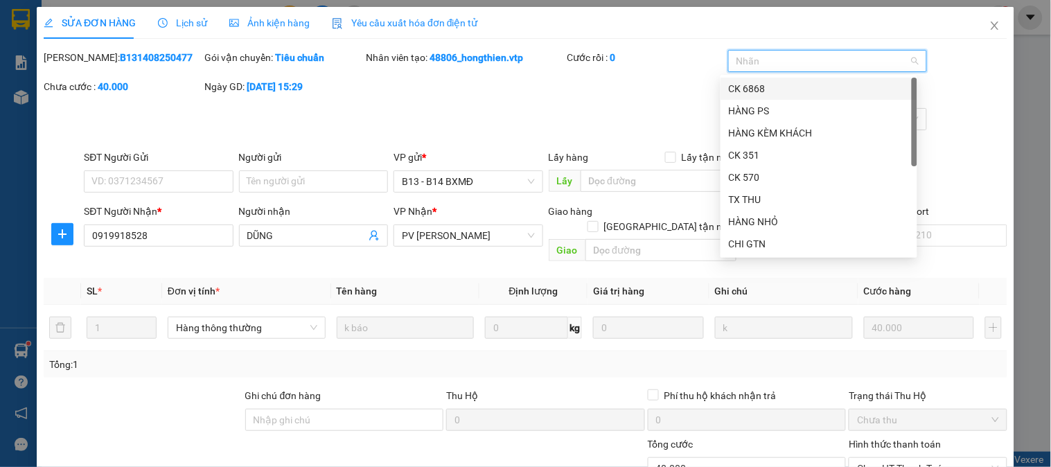
click at [774, 58] on div at bounding box center [821, 61] width 178 height 17
click at [753, 79] on div "CK 6868" at bounding box center [819, 89] width 197 height 22
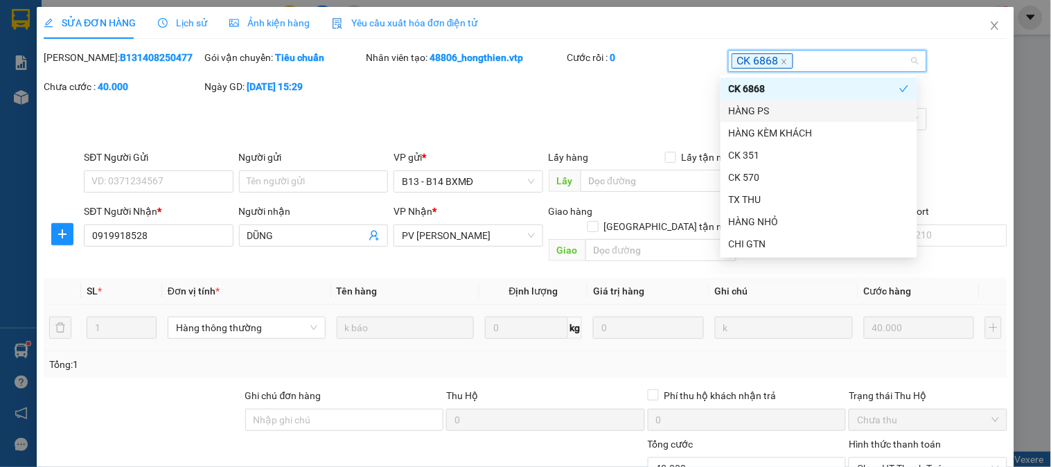
scroll to position [189, 0]
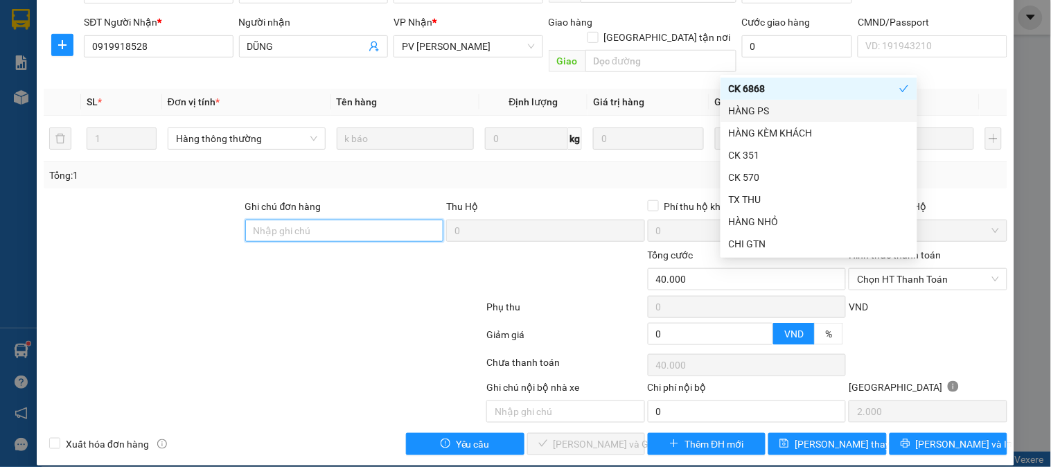
click at [322, 220] on input "Ghi chú đơn hàng" at bounding box center [344, 231] width 199 height 22
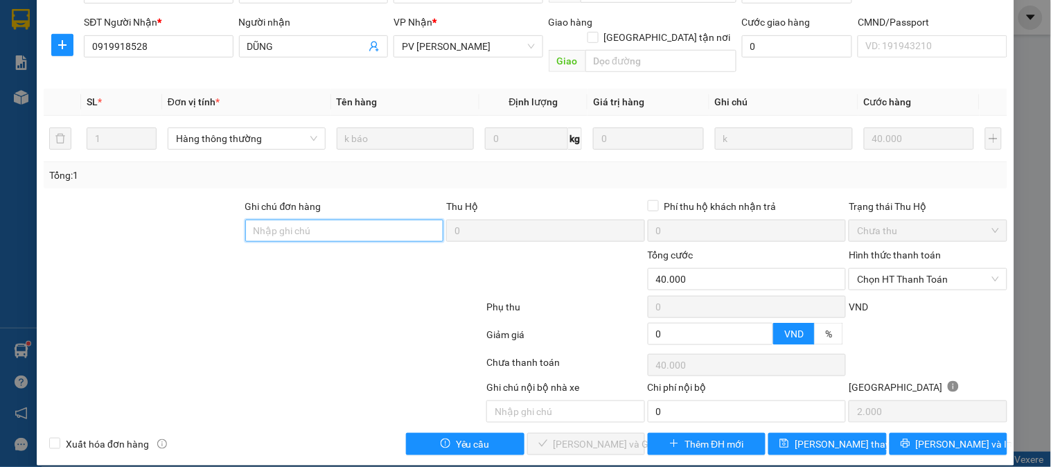
type input "e"
type input "ẽ"
click at [917, 273] on span "Chọn HT Thanh Toán" at bounding box center [927, 279] width 141 height 21
type input "ex68 40k 10h44 [DATE]"
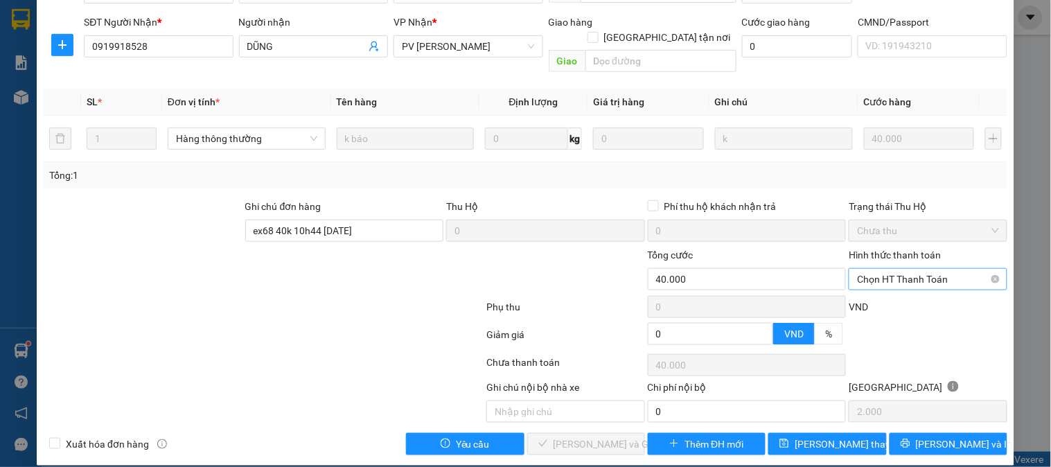
click at [918, 273] on span "Chọn HT Thanh Toán" at bounding box center [927, 279] width 141 height 21
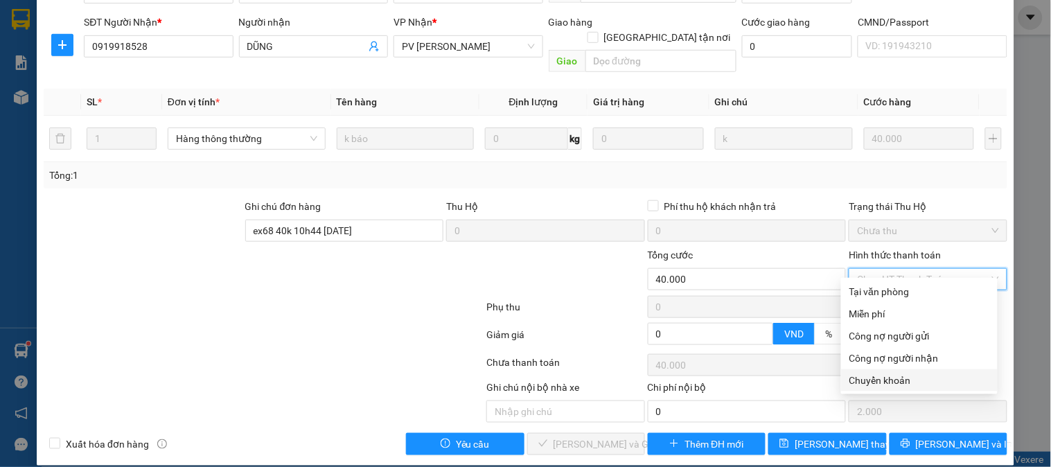
click at [881, 379] on div "Chuyển khoản" at bounding box center [920, 380] width 140 height 15
type input "0"
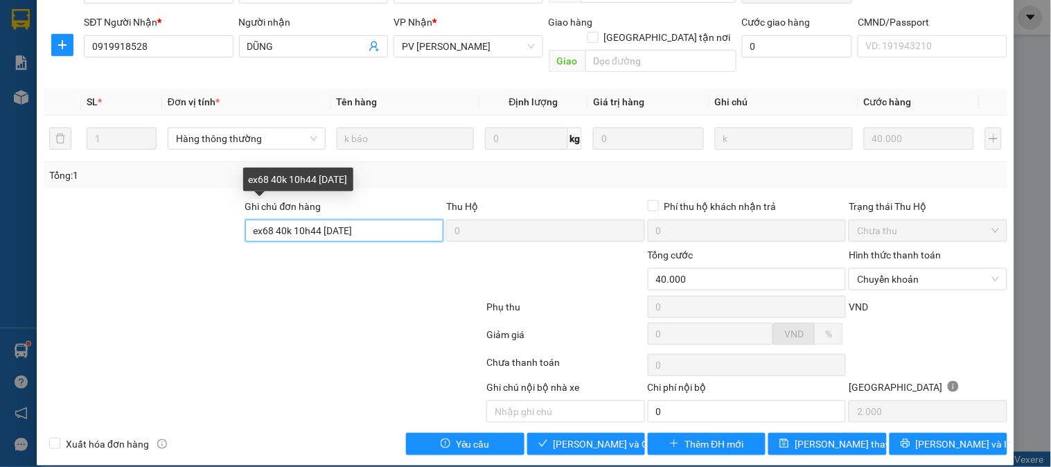
click at [316, 220] on input "ex68 40k 10h44 [DATE]" at bounding box center [344, 231] width 199 height 22
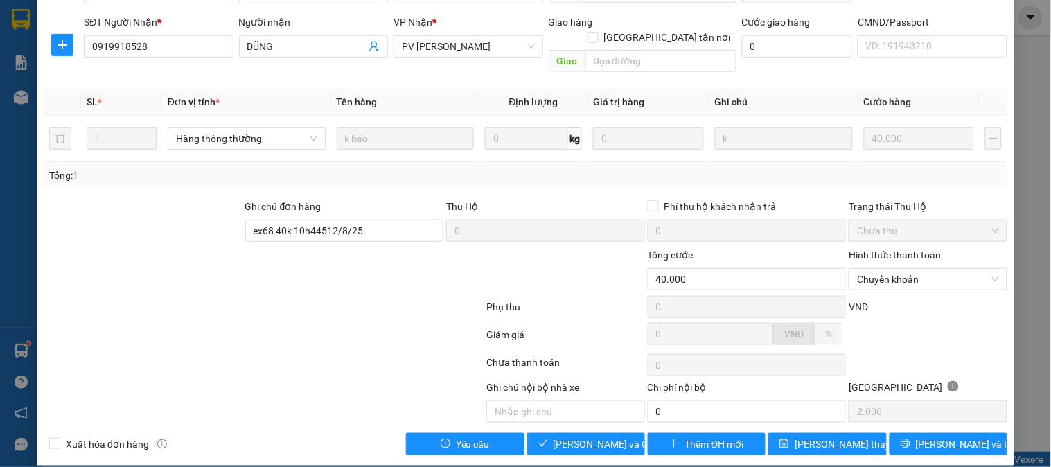
click at [337, 324] on div at bounding box center [263, 338] width 443 height 28
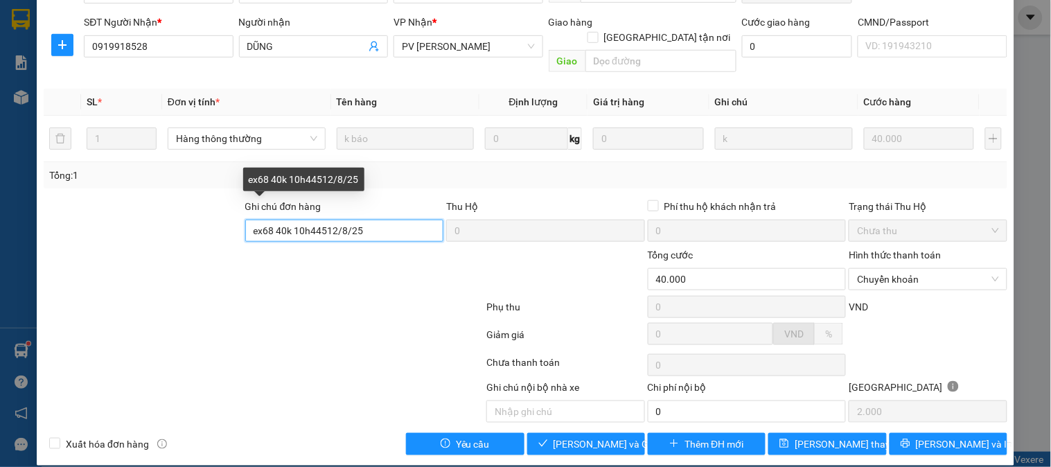
click at [317, 220] on input "ex68 40k 10h44512/8/25" at bounding box center [344, 231] width 199 height 22
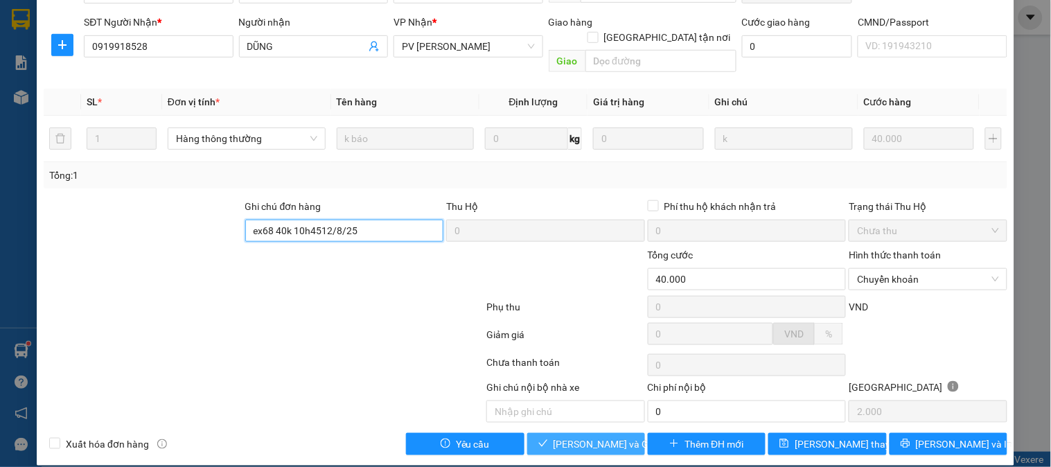
type input "ex68 40k 10h4512/8/25"
click at [578, 437] on span "[PERSON_NAME] và Giao hàng" at bounding box center [620, 444] width 133 height 15
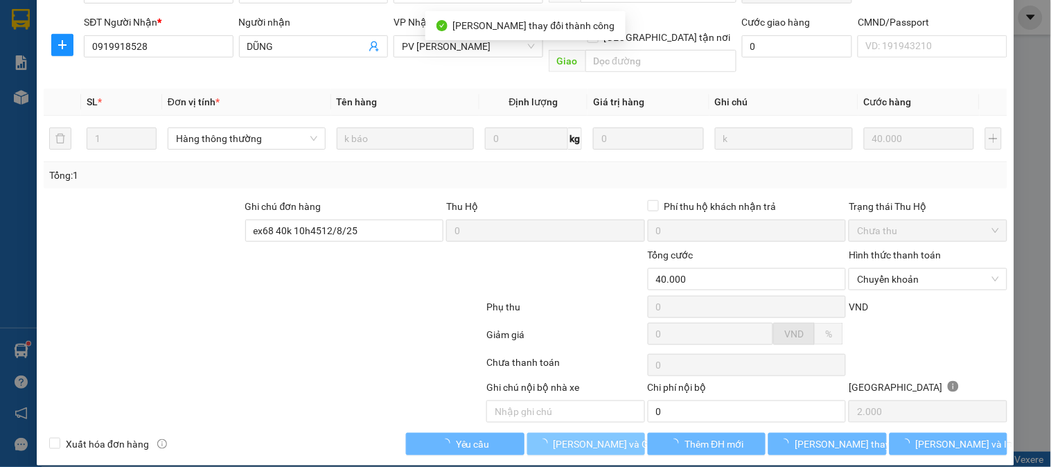
scroll to position [0, 0]
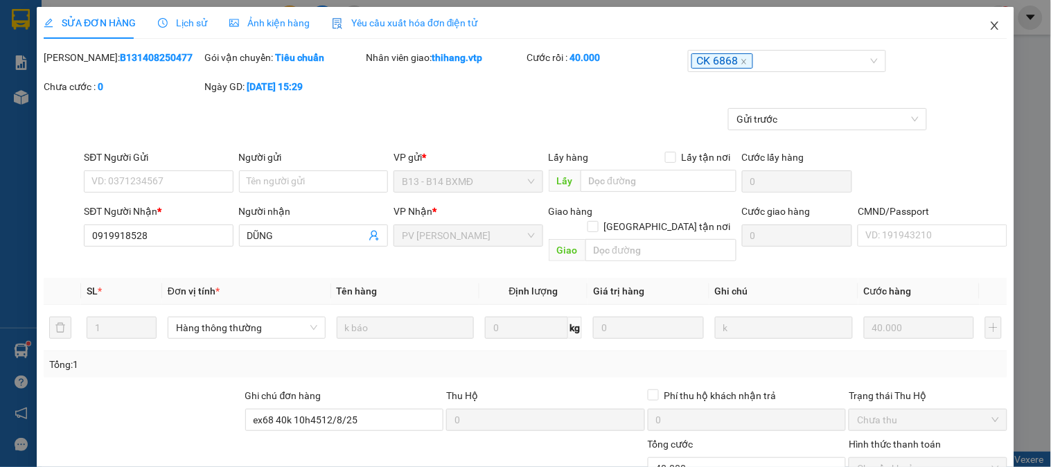
click at [990, 25] on icon "close" at bounding box center [995, 25] width 11 height 11
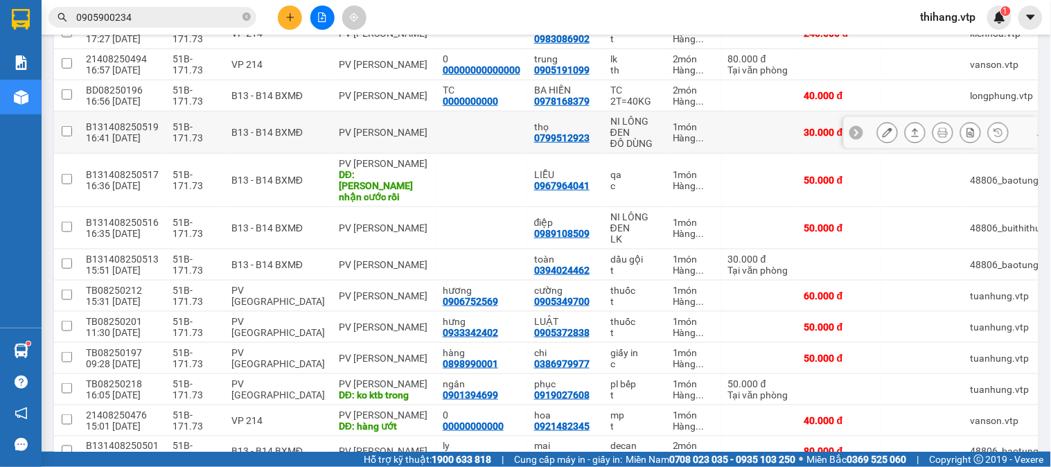
scroll to position [265, 0]
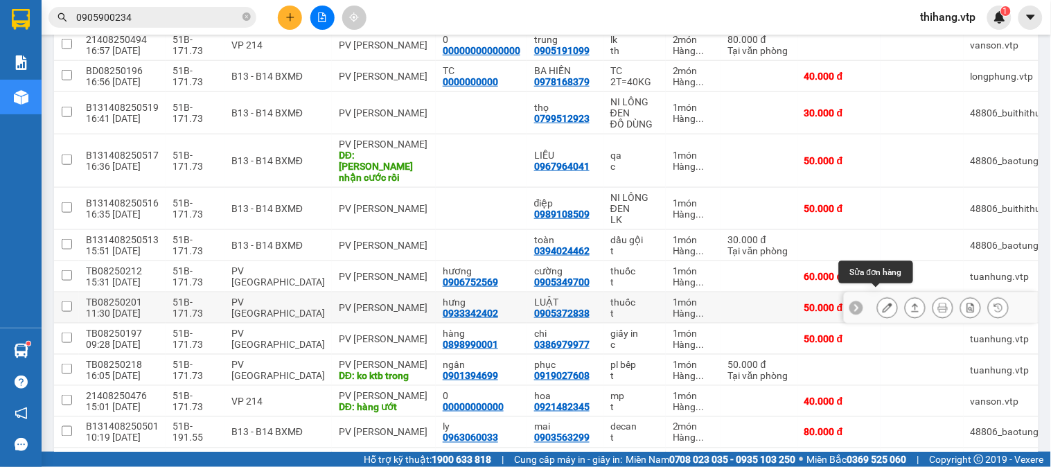
click at [878, 303] on button at bounding box center [887, 308] width 19 height 24
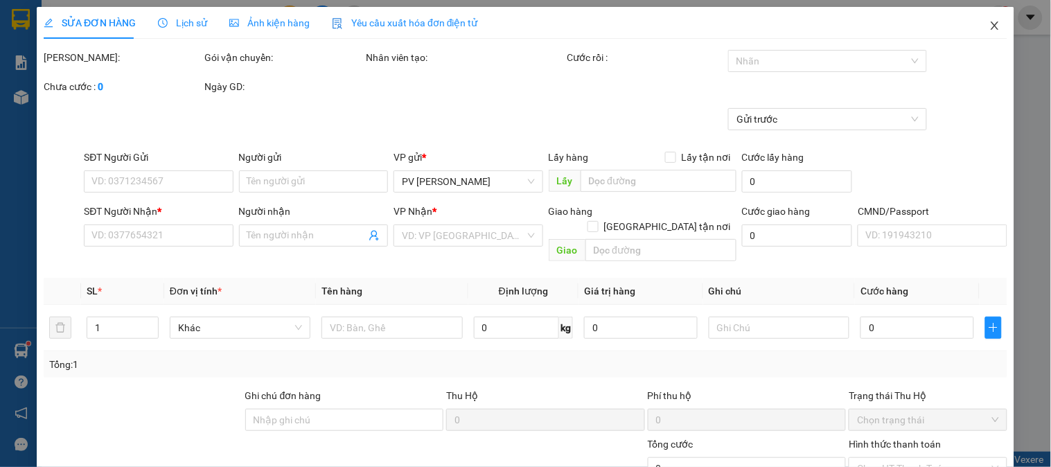
click at [990, 24] on icon "close" at bounding box center [995, 25] width 11 height 11
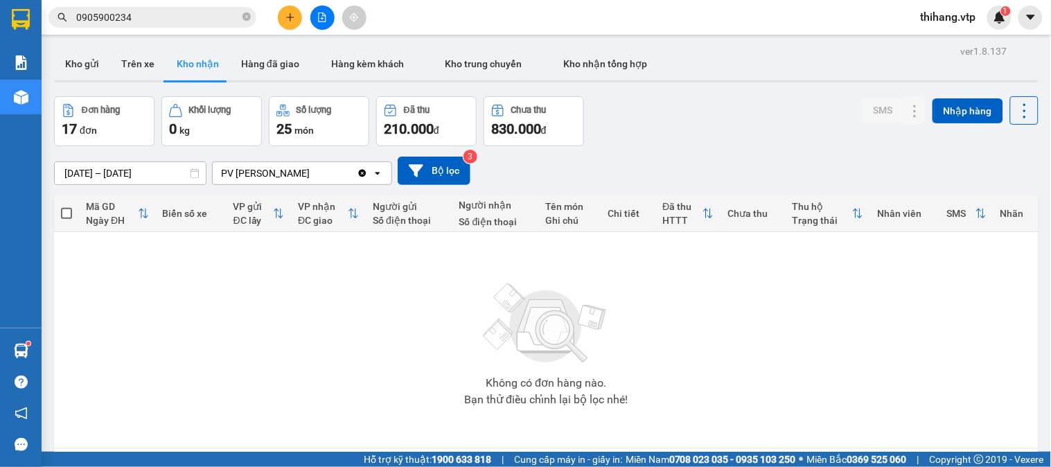
click at [566, 331] on img at bounding box center [546, 323] width 139 height 97
click at [128, 65] on button "Trên xe" at bounding box center [137, 63] width 55 height 33
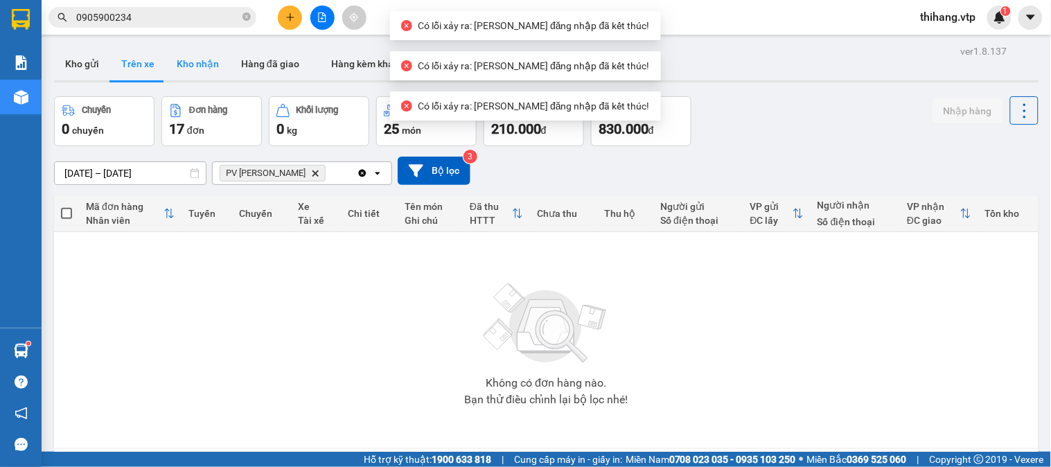
click at [183, 68] on button "Kho nhận" at bounding box center [198, 63] width 64 height 33
type input "[DATE] – [DATE]"
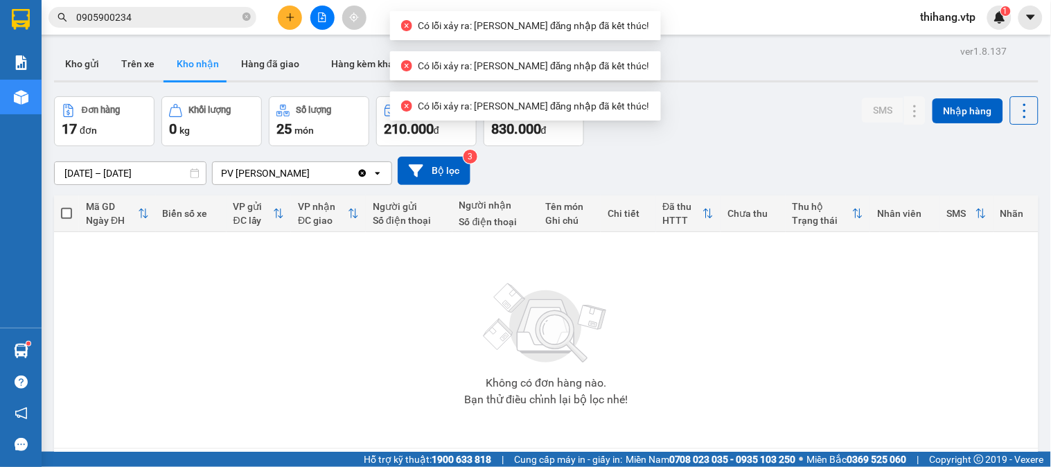
click at [190, 78] on button "Kho nhận" at bounding box center [198, 63] width 64 height 33
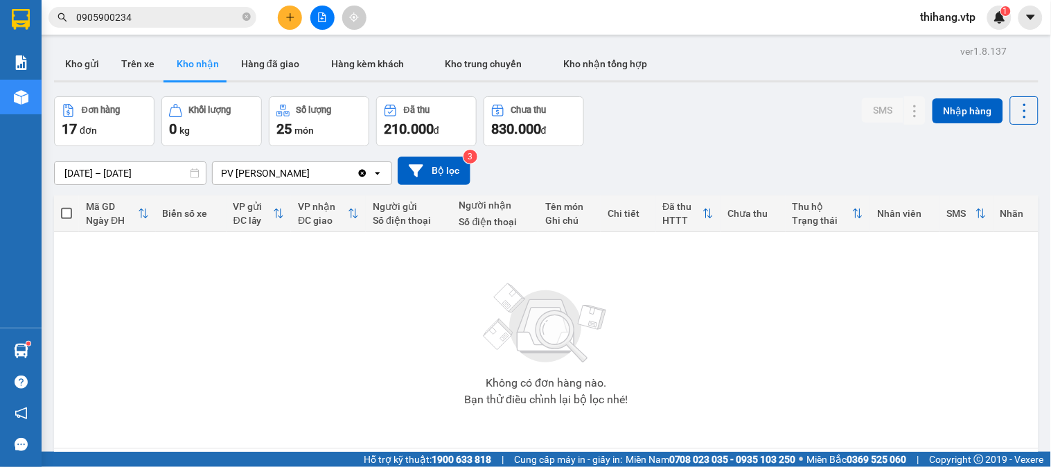
click at [606, 365] on img at bounding box center [546, 323] width 139 height 97
click at [209, 60] on button "Kho nhận" at bounding box center [198, 63] width 64 height 33
click at [247, 65] on button "Hàng đã giao" at bounding box center [270, 63] width 80 height 33
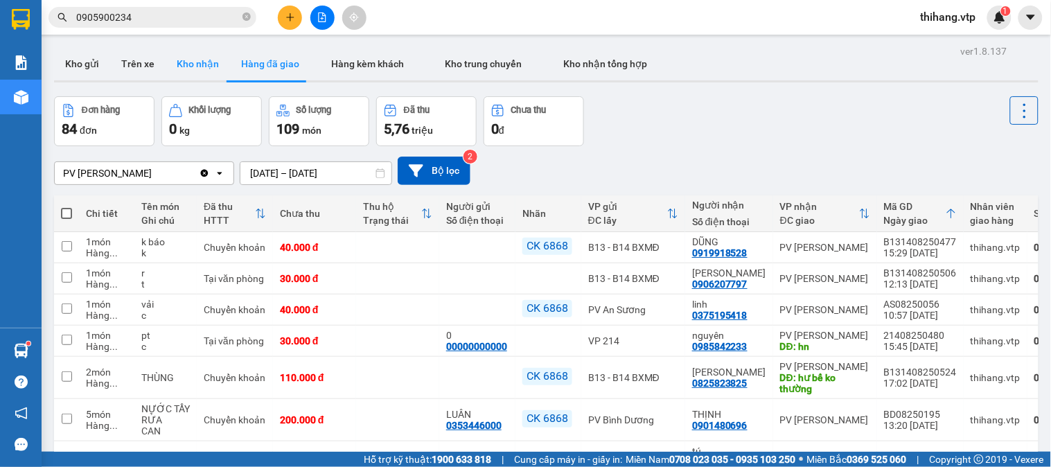
click at [191, 68] on button "Kho nhận" at bounding box center [198, 63] width 64 height 33
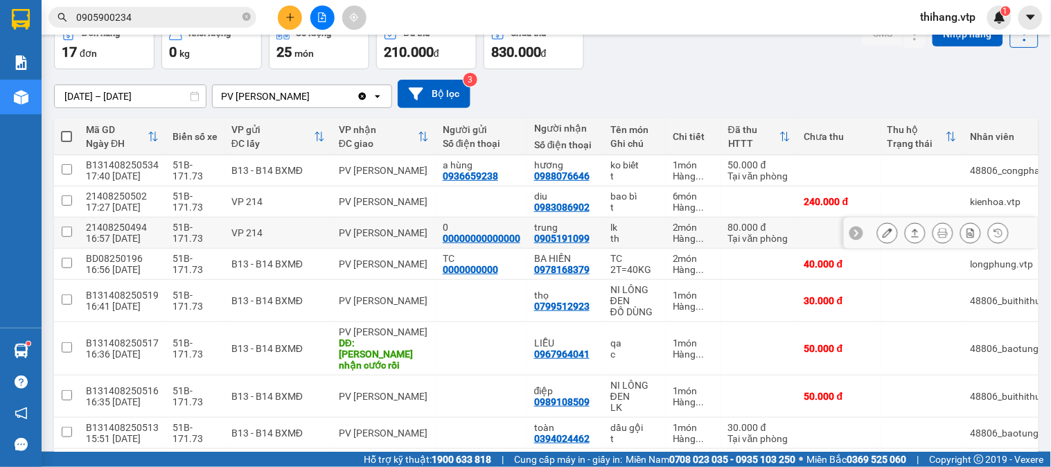
scroll to position [154, 0]
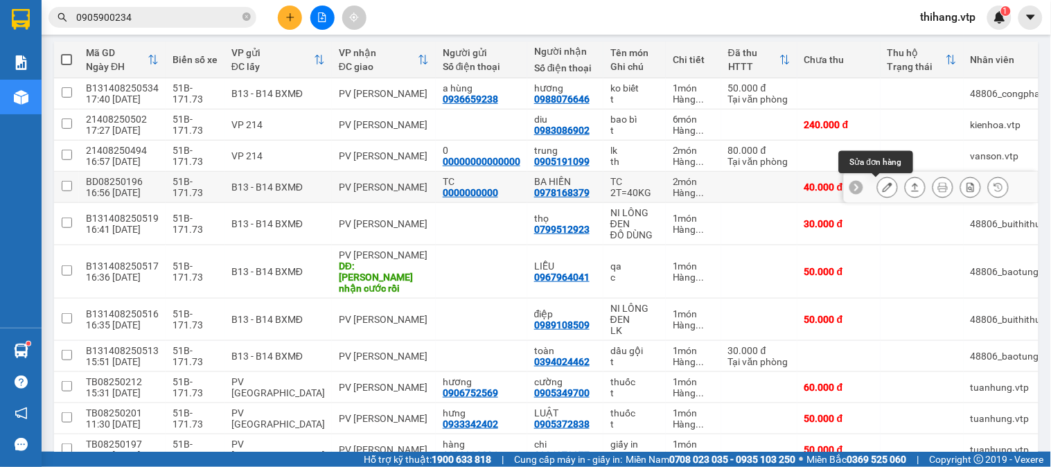
click at [878, 189] on button at bounding box center [887, 187] width 19 height 24
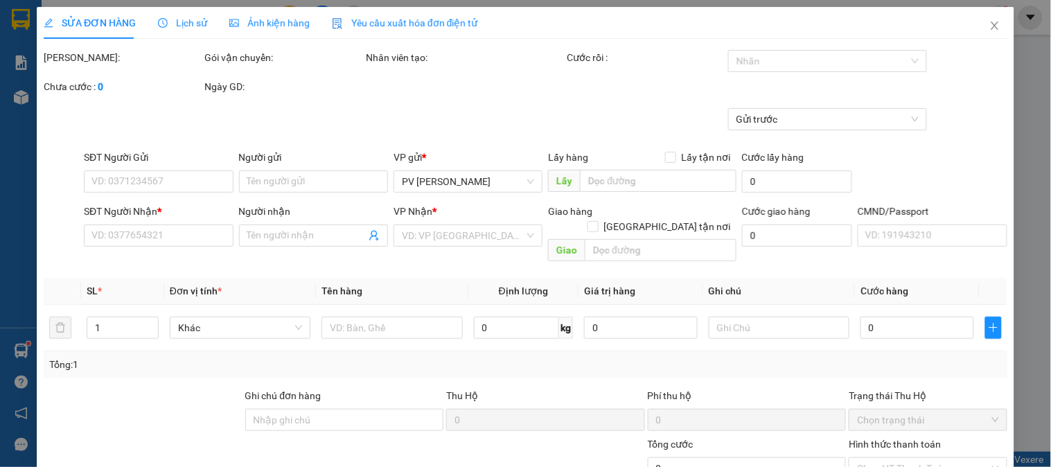
type input "0000000000"
type input "TC"
type input "0978168379"
type input "BA HIỀN"
type input "40.000"
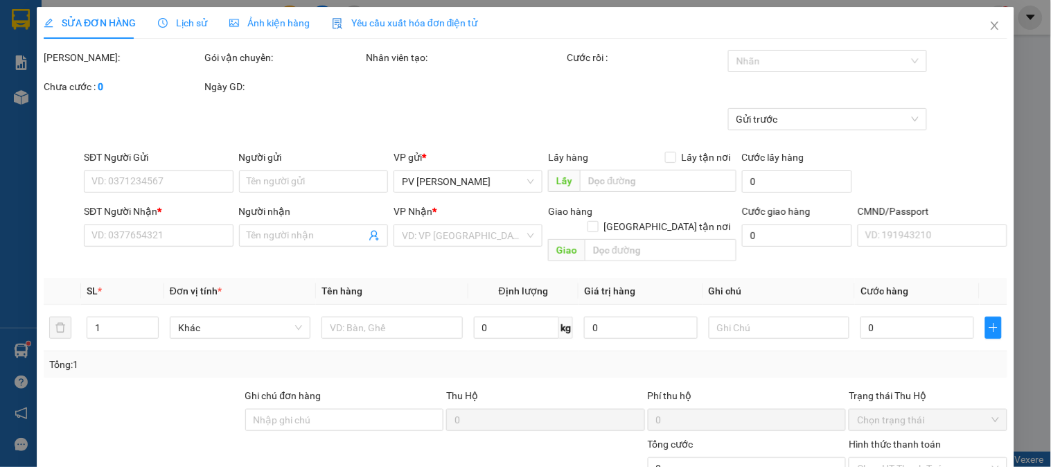
type input "40.000"
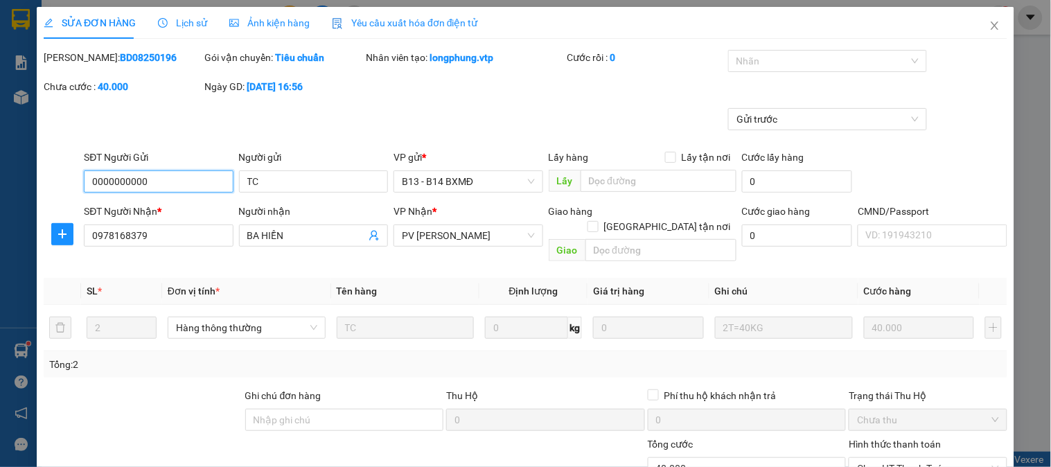
type input "2.000"
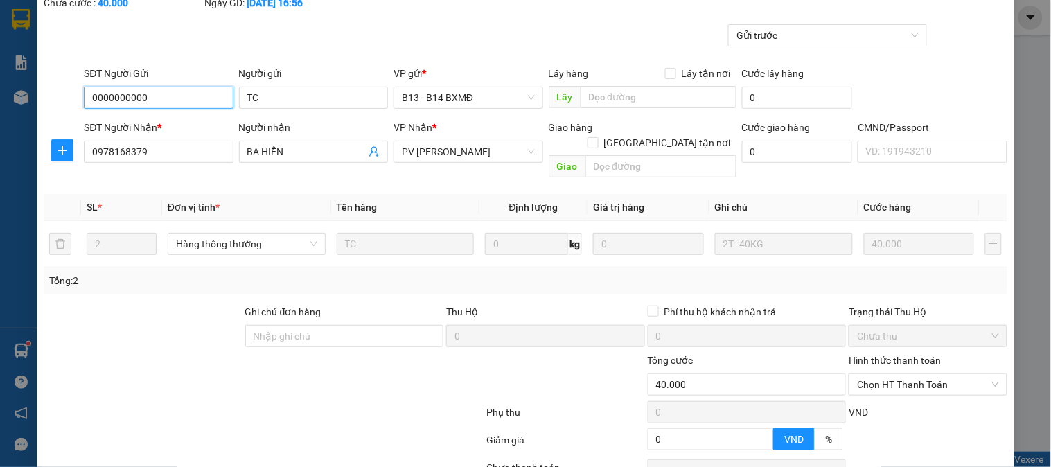
scroll to position [168, 0]
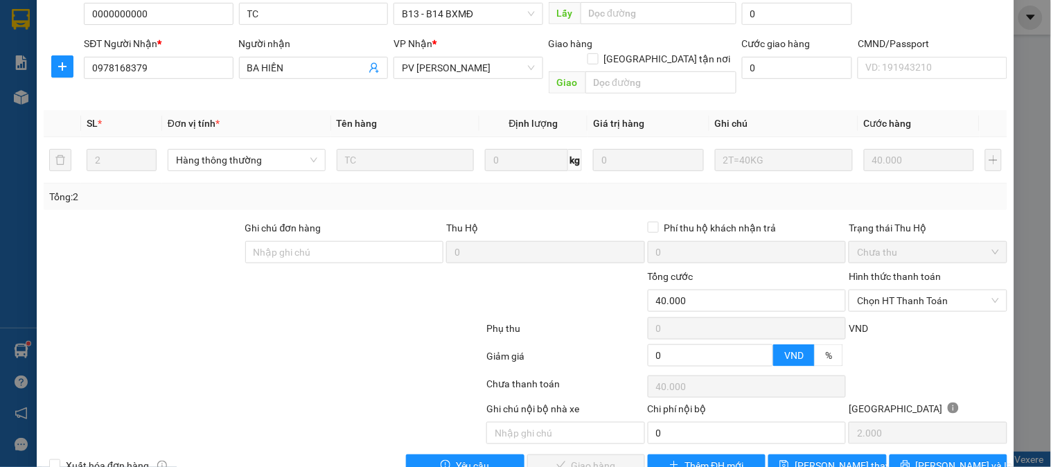
click at [880, 269] on div "Hình thức thanh toán" at bounding box center [928, 279] width 158 height 21
click at [880, 290] on span "Chọn HT Thanh Toán" at bounding box center [927, 300] width 141 height 21
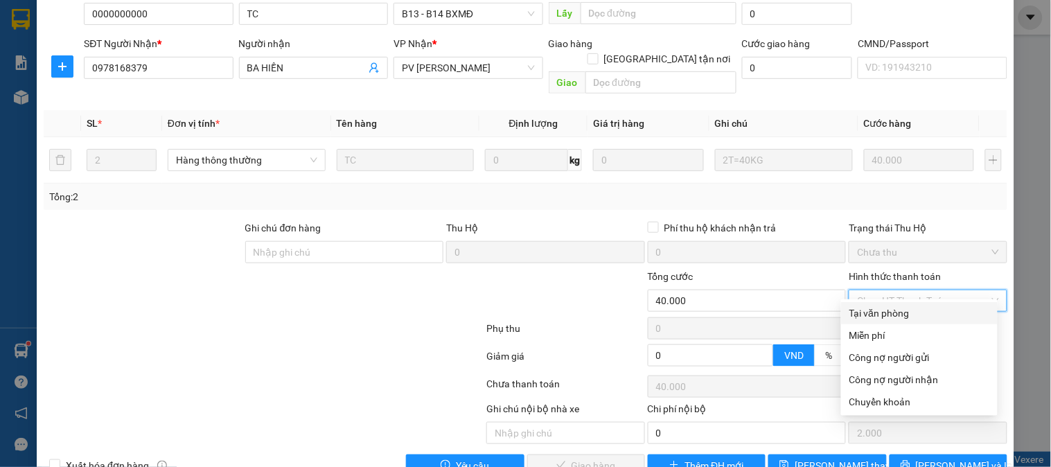
click at [890, 308] on div "Tại văn phòng" at bounding box center [920, 313] width 140 height 15
type input "0"
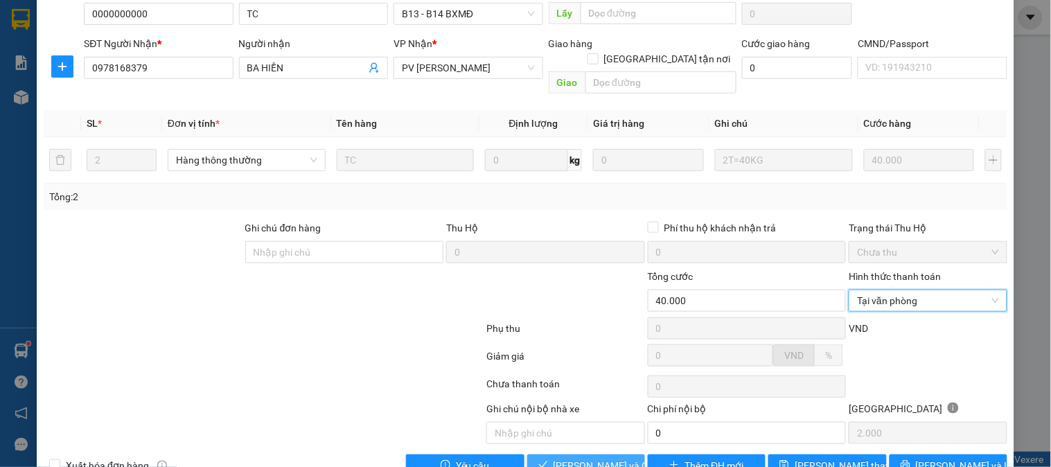
click at [595, 458] on span "[PERSON_NAME] và Giao hàng" at bounding box center [620, 465] width 133 height 15
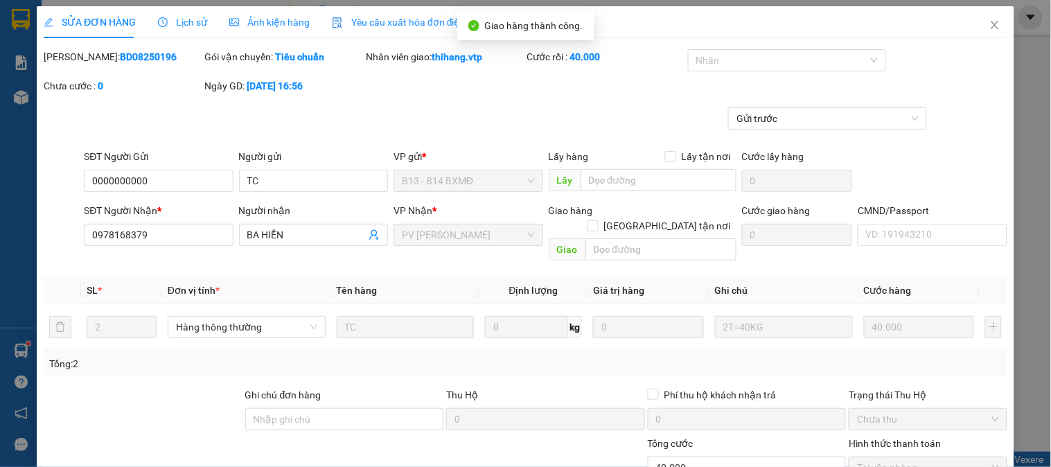
scroll to position [0, 0]
click at [990, 29] on icon "close" at bounding box center [995, 25] width 11 height 11
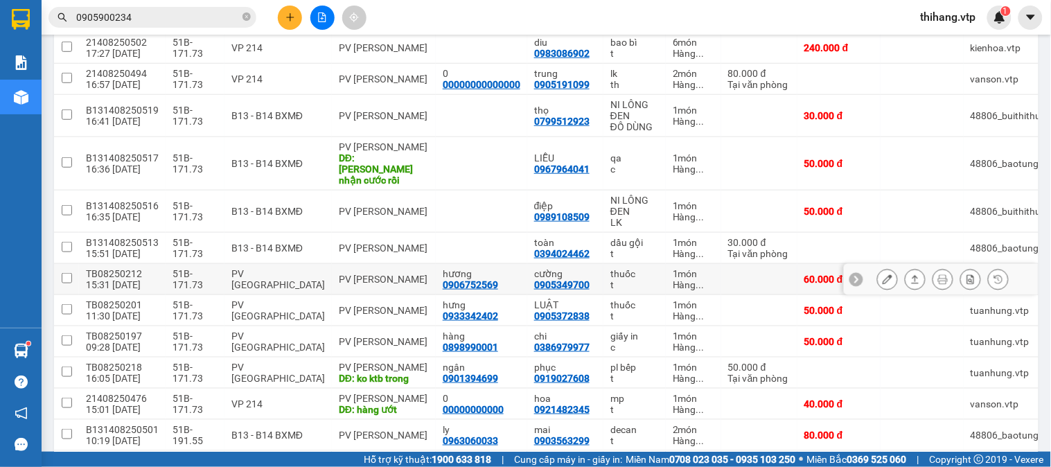
scroll to position [308, 0]
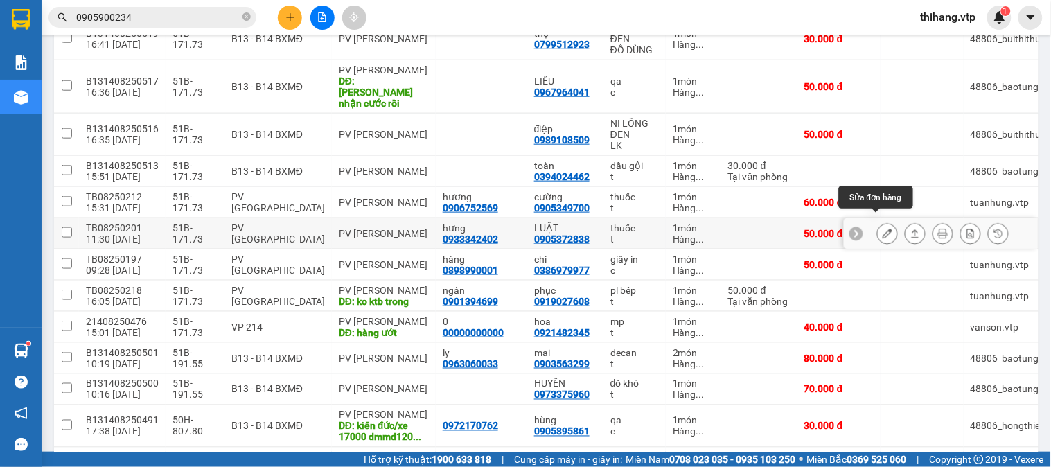
click at [883, 229] on icon at bounding box center [888, 234] width 10 height 10
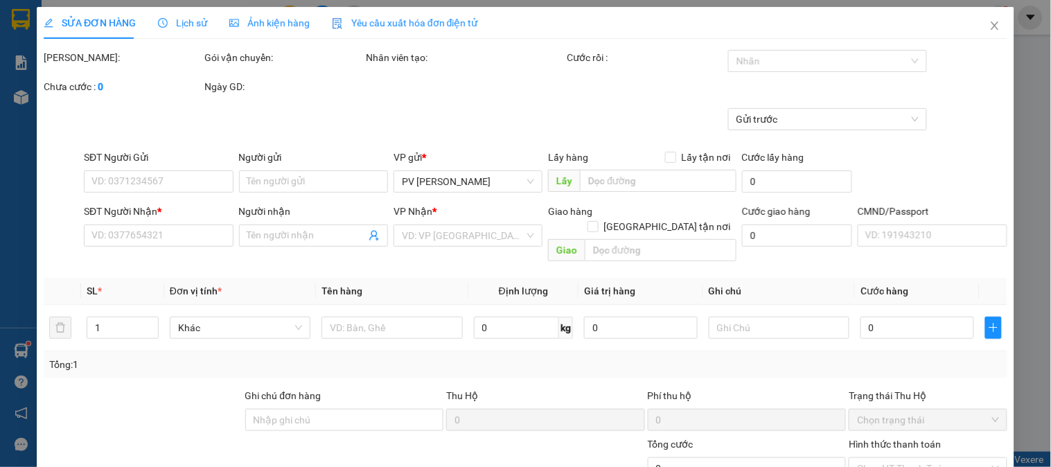
type input "0933342402"
type input "hưng"
type input "0905372838"
type input "LUẬT"
type input "50.000"
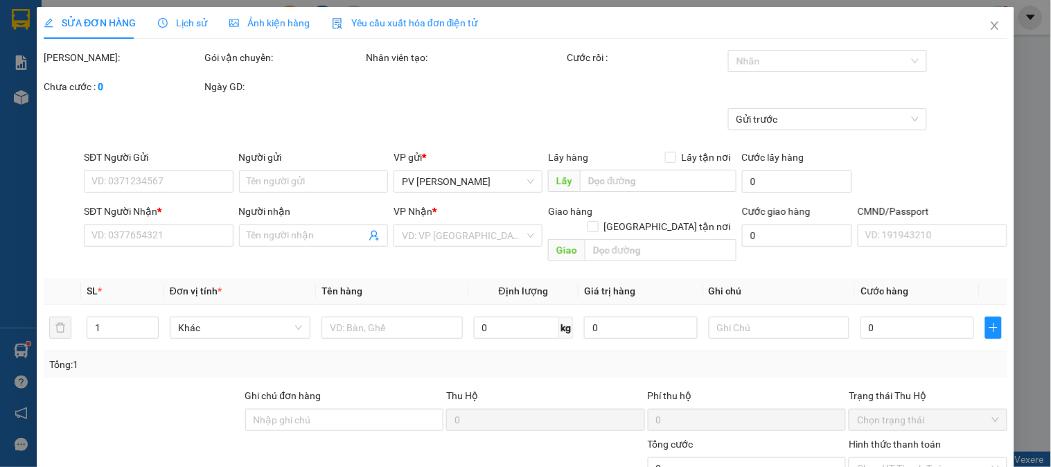
type input "50.000"
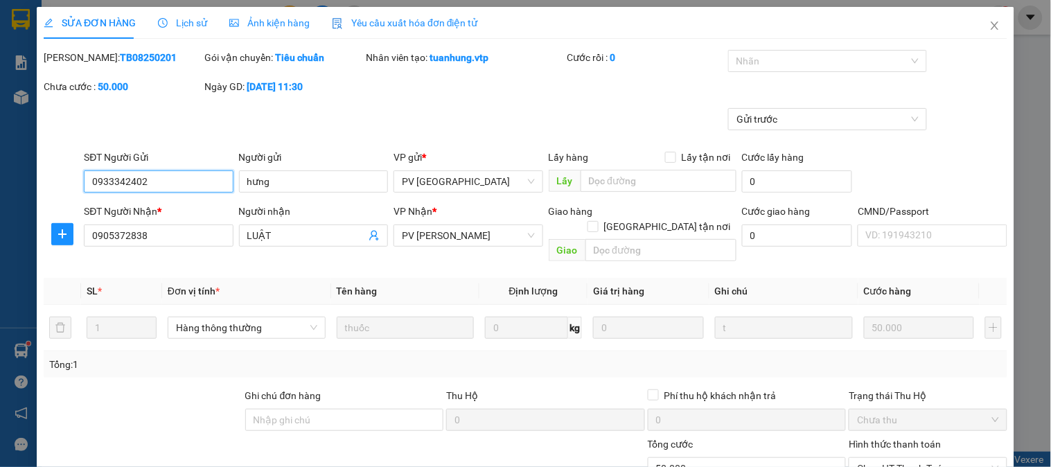
type input "2.500"
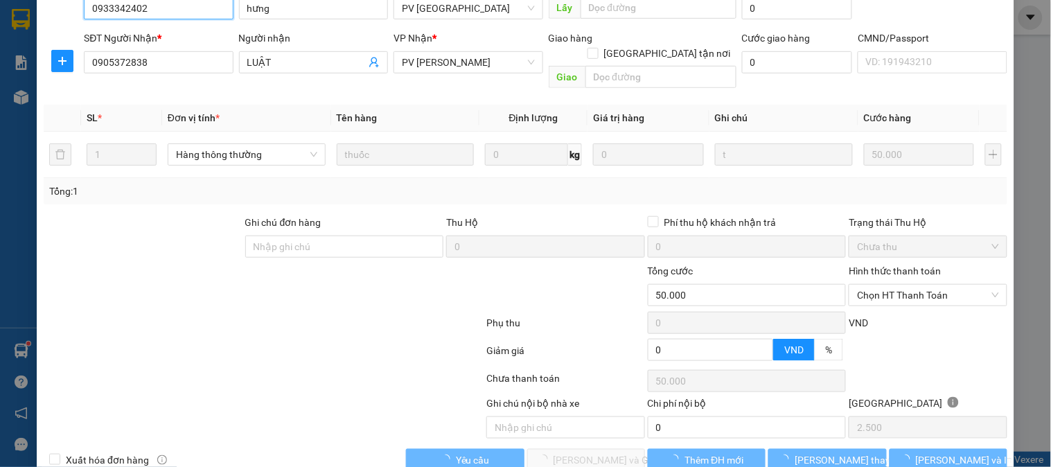
scroll to position [189, 0]
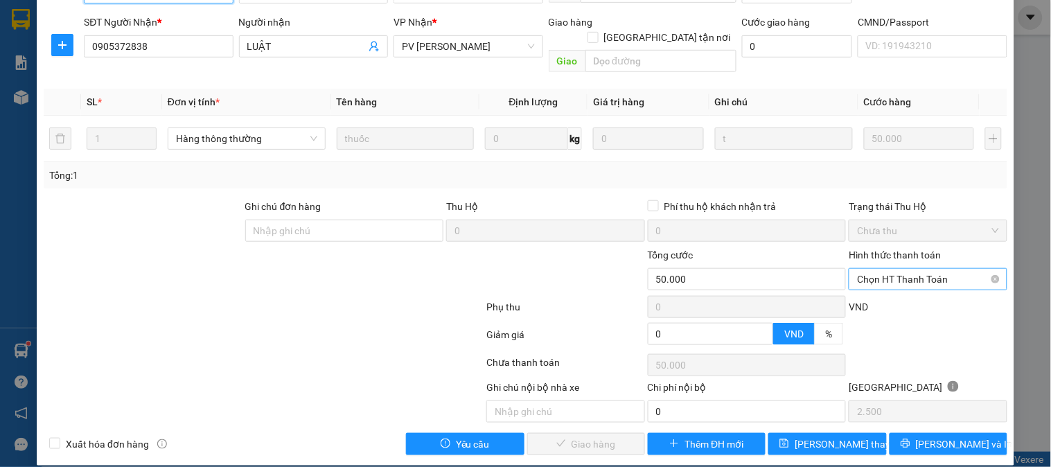
click at [871, 269] on span "Chọn HT Thanh Toán" at bounding box center [927, 279] width 141 height 21
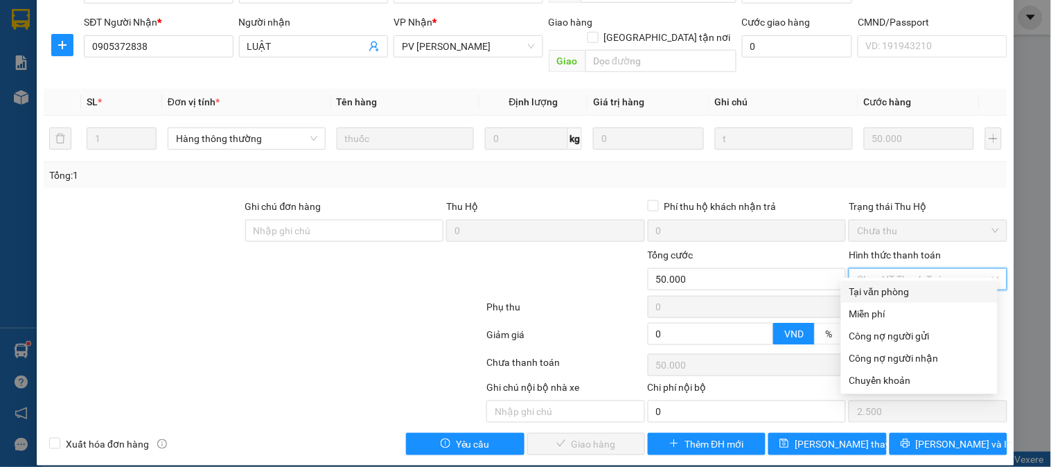
click at [876, 290] on div "Tại văn phòng" at bounding box center [920, 291] width 140 height 15
type input "0"
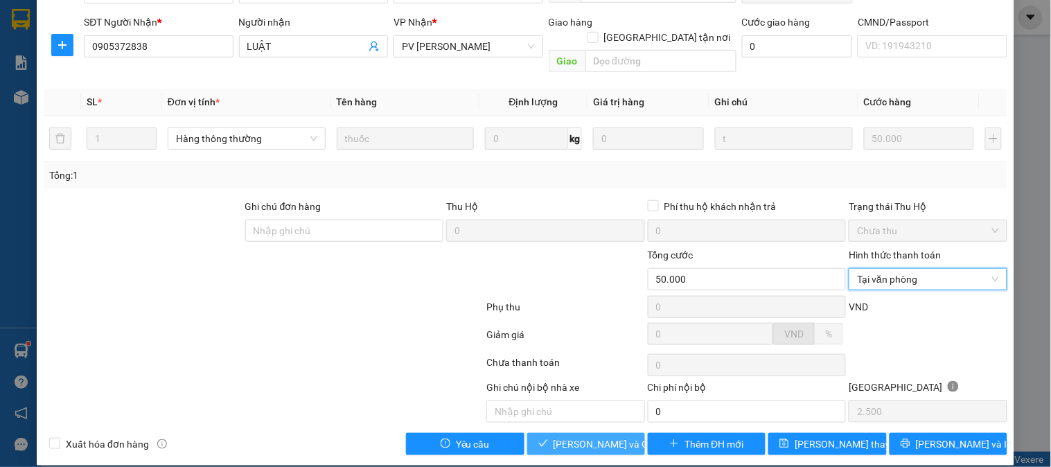
drag, startPoint x: 586, startPoint y: 430, endPoint x: 599, endPoint y: 412, distance: 21.8
click at [586, 437] on span "[PERSON_NAME] và Giao hàng" at bounding box center [620, 444] width 133 height 15
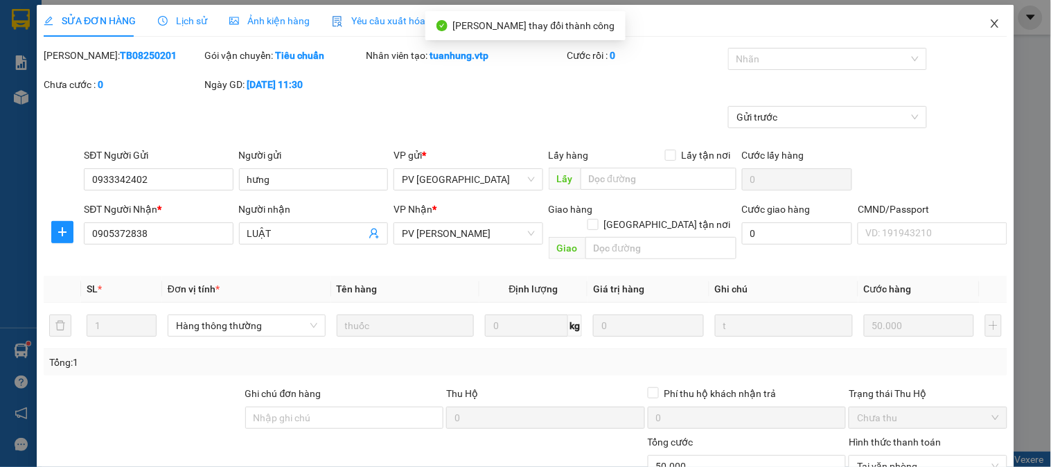
scroll to position [0, 0]
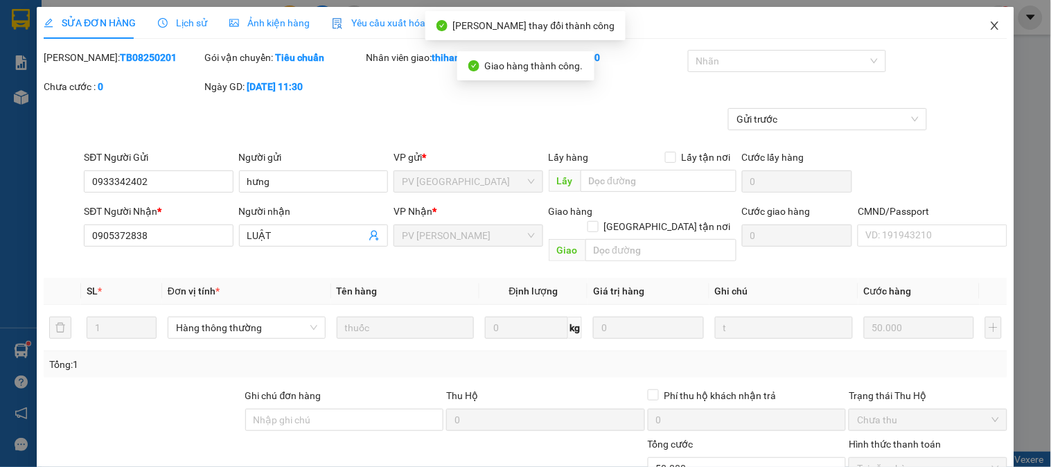
click at [978, 28] on span "Close" at bounding box center [995, 26] width 39 height 39
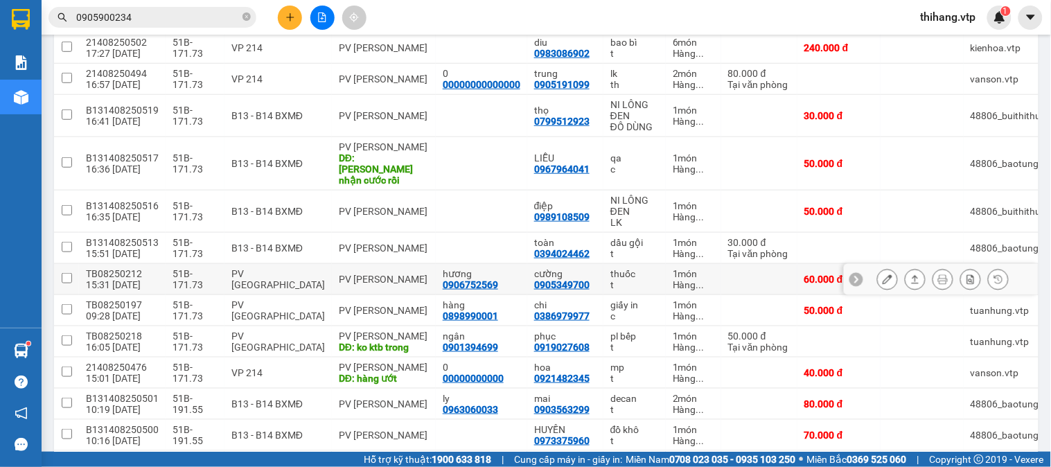
scroll to position [308, 0]
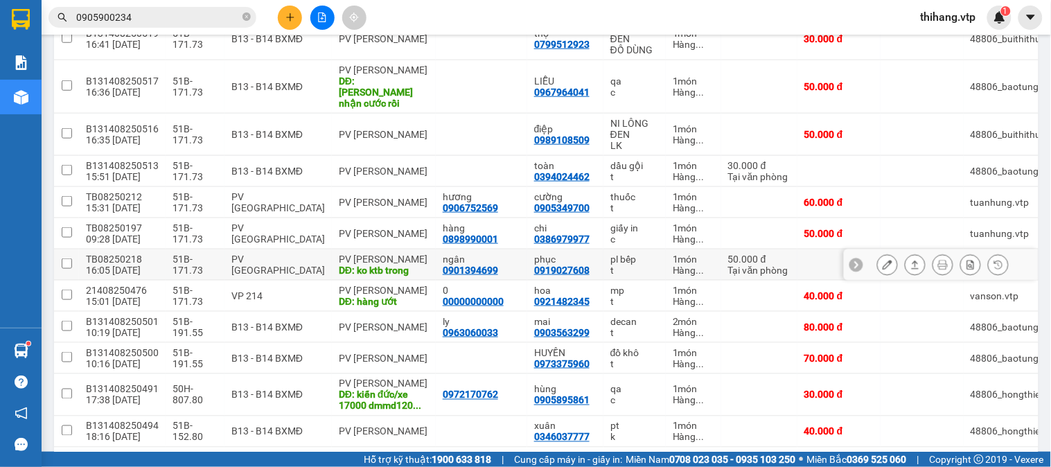
click at [911, 260] on icon at bounding box center [916, 265] width 10 height 10
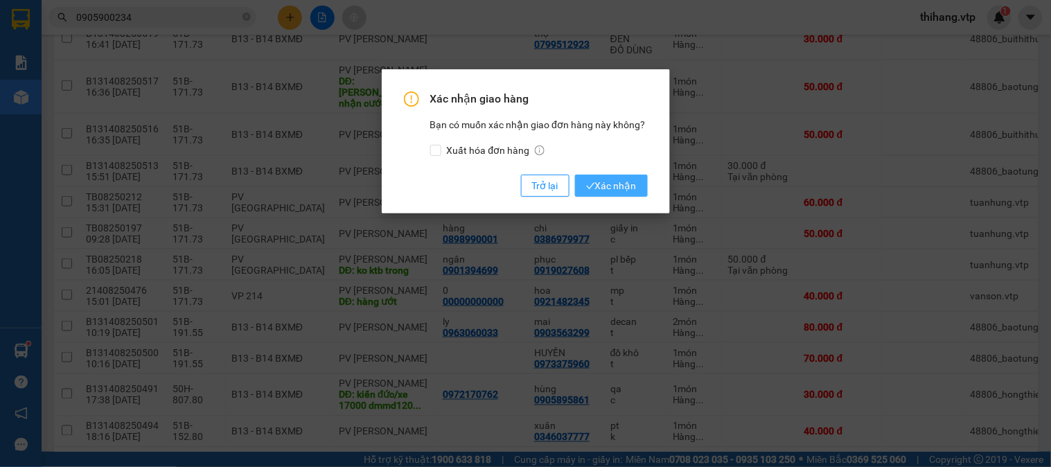
click at [613, 190] on span "Xác nhận" at bounding box center [611, 185] width 51 height 15
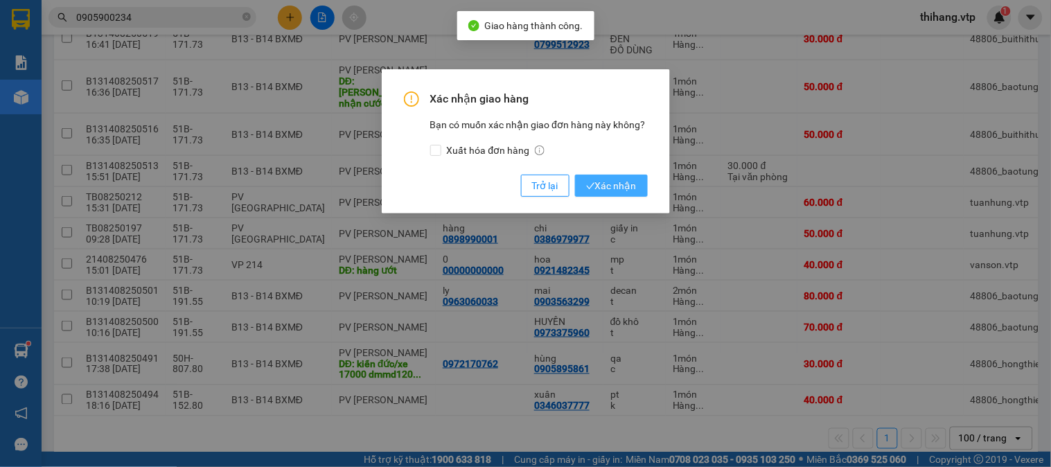
click at [603, 186] on span "Xác nhận" at bounding box center [611, 185] width 51 height 15
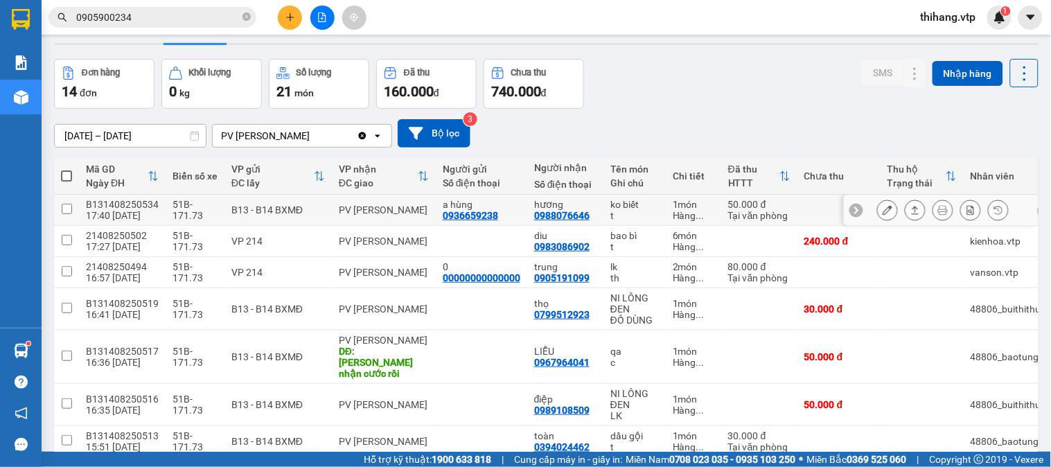
scroll to position [0, 0]
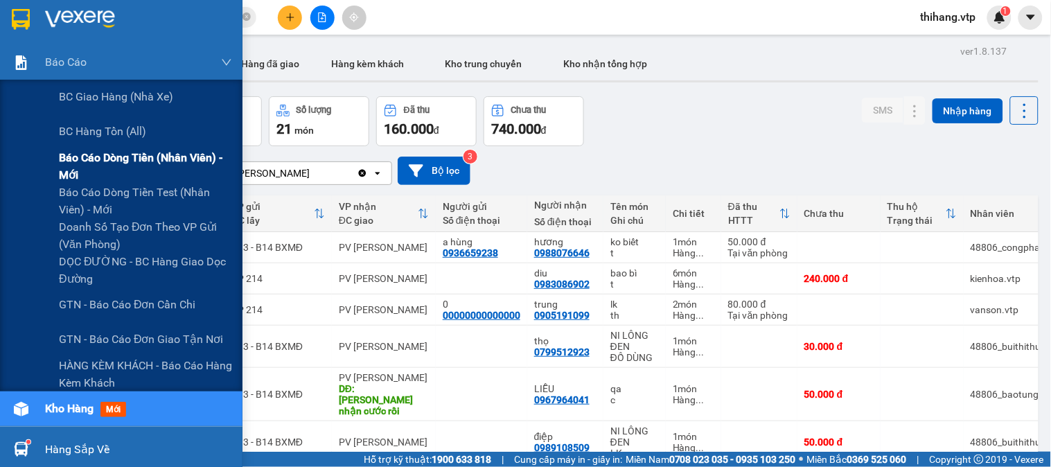
click at [74, 158] on span "Báo cáo dòng tiền (nhân viên) - mới" at bounding box center [145, 166] width 173 height 35
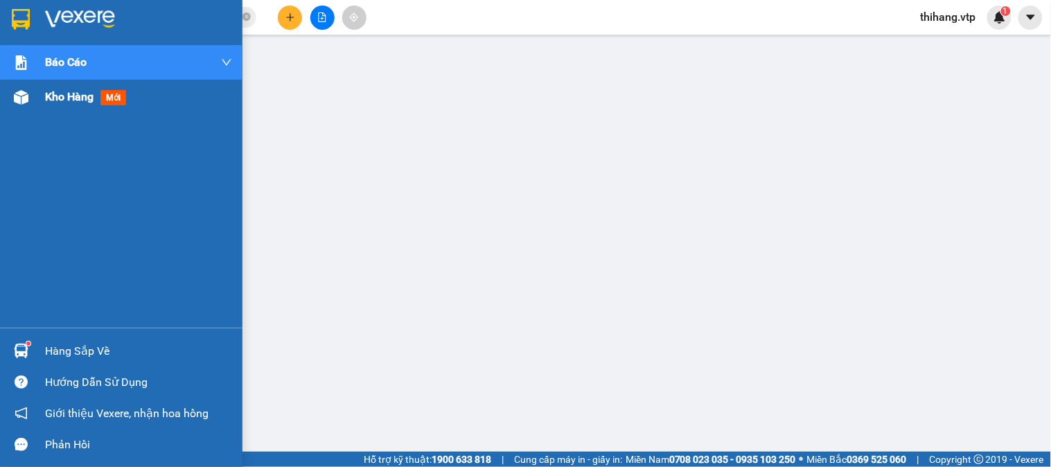
click at [28, 101] on div at bounding box center [21, 97] width 24 height 24
